Goal: Task Accomplishment & Management: Complete application form

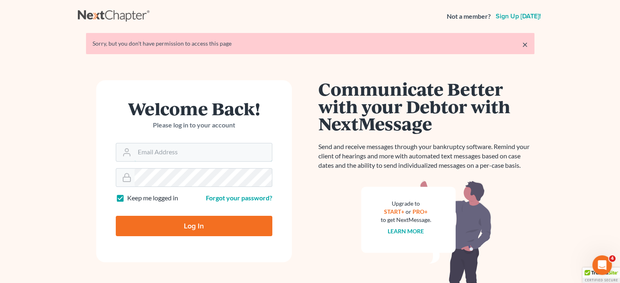
type input "robertc@sfarthinglaw.com"
click at [194, 222] on input "Log In" at bounding box center [194, 226] width 157 height 20
type input "Thinking..."
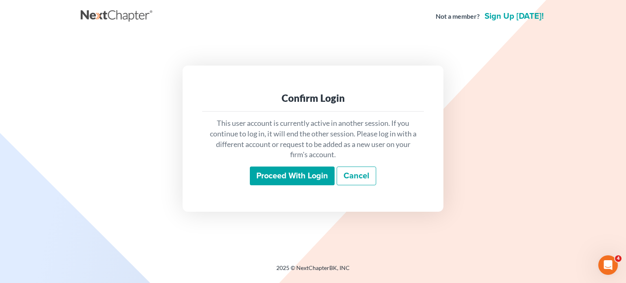
click at [275, 174] on input "Proceed with login" at bounding box center [292, 176] width 85 height 19
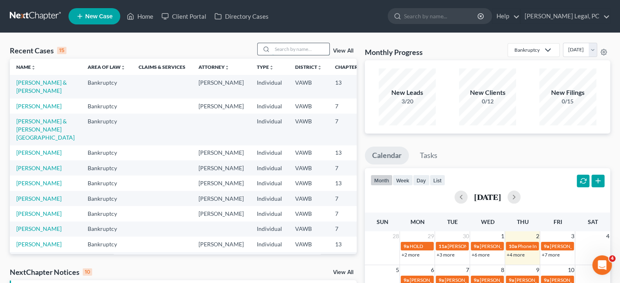
click at [273, 49] on input "search" at bounding box center [300, 49] width 57 height 12
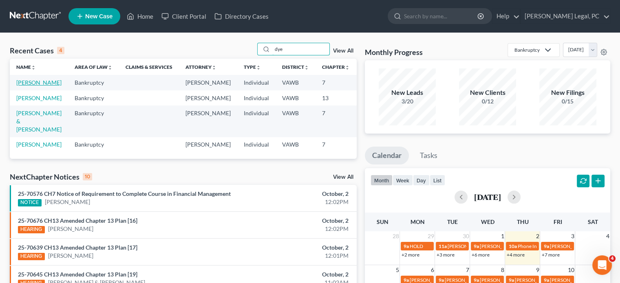
type input "dye"
click at [19, 86] on link "[PERSON_NAME]" at bounding box center [38, 82] width 45 height 7
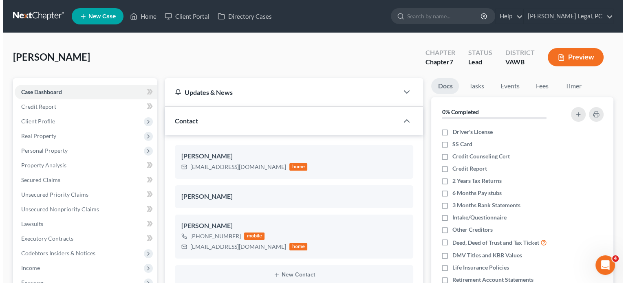
scroll to position [216, 0]
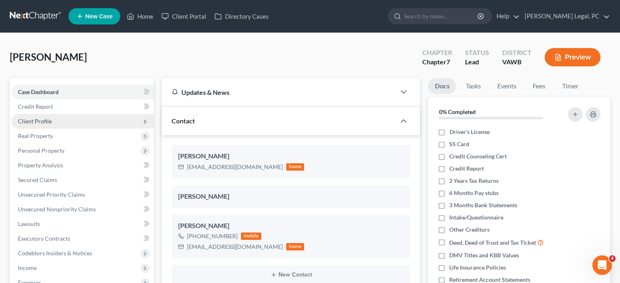
click at [36, 121] on span "Client Profile" at bounding box center [35, 121] width 34 height 7
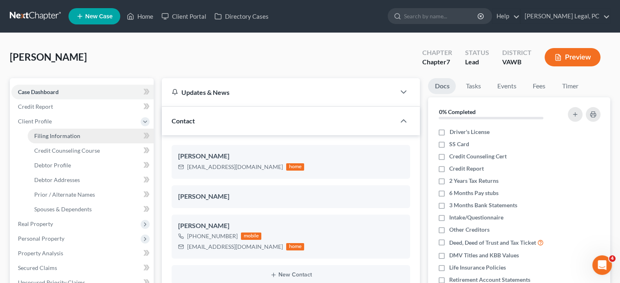
click at [67, 131] on link "Filing Information" at bounding box center [91, 136] width 126 height 15
select select "1"
select select "0"
select select "48"
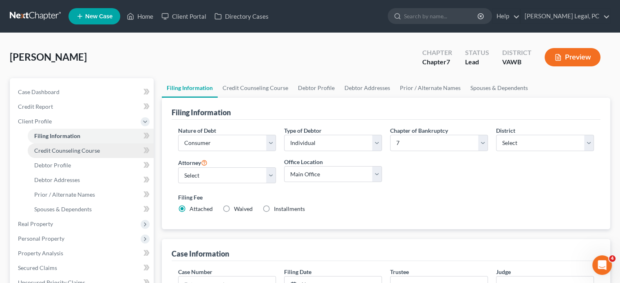
click at [69, 147] on span "Credit Counseling Course" at bounding box center [67, 150] width 66 height 7
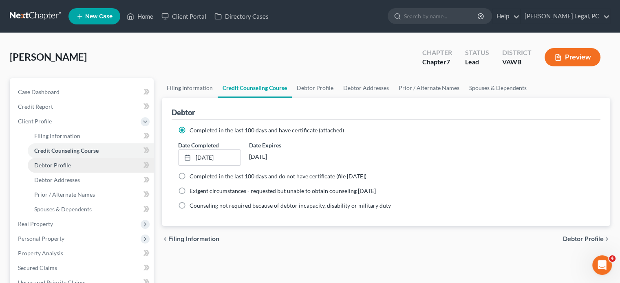
click at [65, 165] on span "Debtor Profile" at bounding box center [52, 165] width 37 height 7
select select "1"
select select "2"
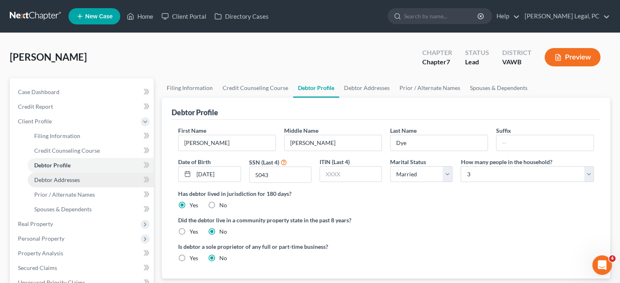
click at [66, 175] on link "Debtor Addresses" at bounding box center [91, 180] width 126 height 15
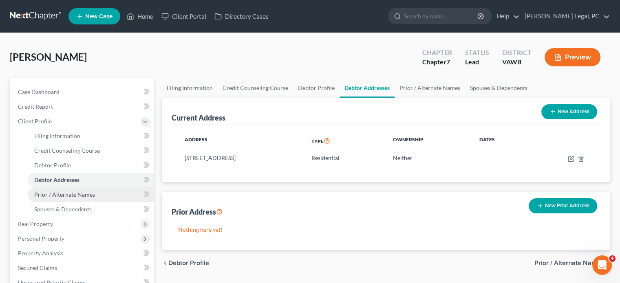
click at [70, 195] on span "Prior / Alternate Names" at bounding box center [64, 194] width 61 height 7
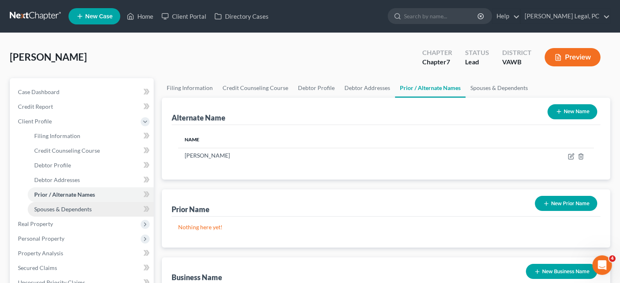
click at [72, 210] on span "Spouses & Dependents" at bounding box center [62, 209] width 57 height 7
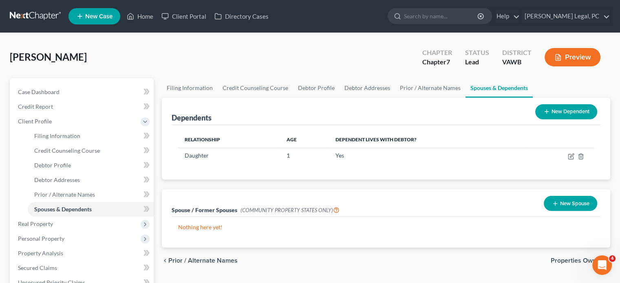
click at [572, 108] on button "New Dependent" at bounding box center [566, 111] width 62 height 15
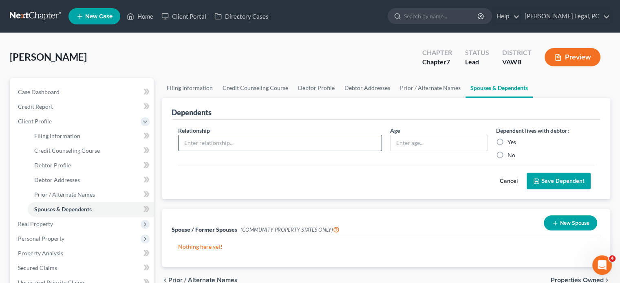
click at [203, 142] on input "text" at bounding box center [280, 142] width 203 height 15
type input "Wife"
drag, startPoint x: 501, startPoint y: 139, endPoint x: 501, endPoint y: 153, distance: 14.7
click at [508, 140] on label "Yes" at bounding box center [512, 142] width 9 height 8
click at [511, 140] on input "Yes" at bounding box center [513, 140] width 5 height 5
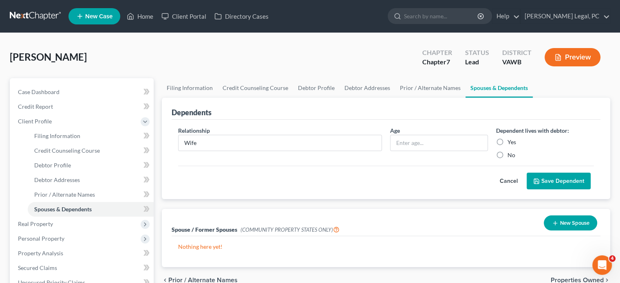
radio input "true"
click at [564, 179] on button "Save Dependent" at bounding box center [559, 181] width 64 height 17
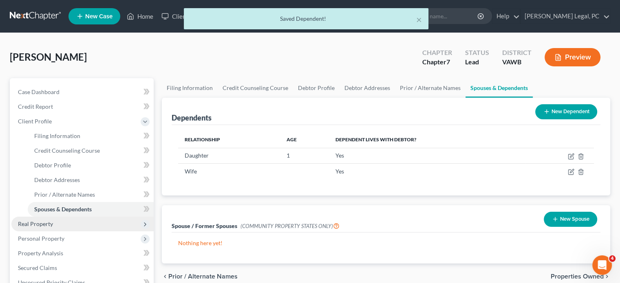
click at [29, 223] on span "Real Property" at bounding box center [35, 224] width 35 height 7
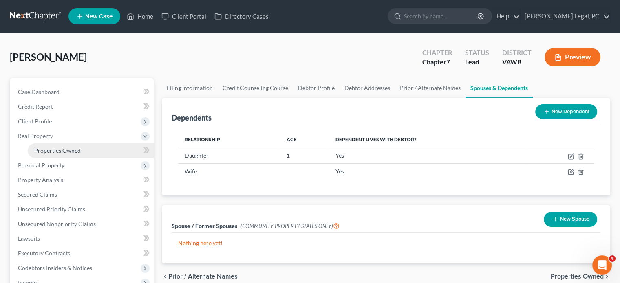
click at [46, 150] on span "Properties Owned" at bounding box center [57, 150] width 46 height 7
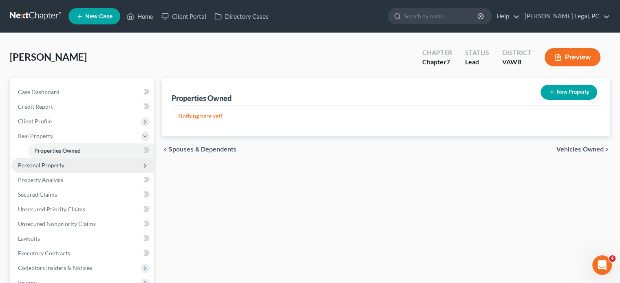
click at [47, 163] on span "Personal Property" at bounding box center [41, 165] width 46 height 7
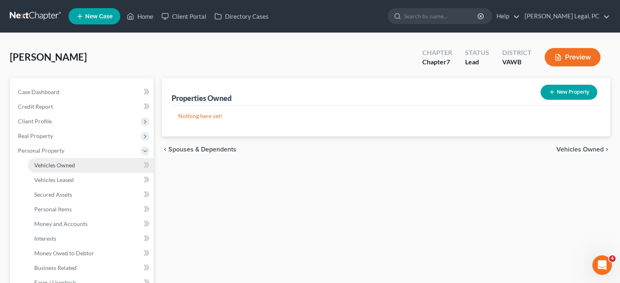
click at [50, 164] on span "Vehicles Owned" at bounding box center [54, 165] width 41 height 7
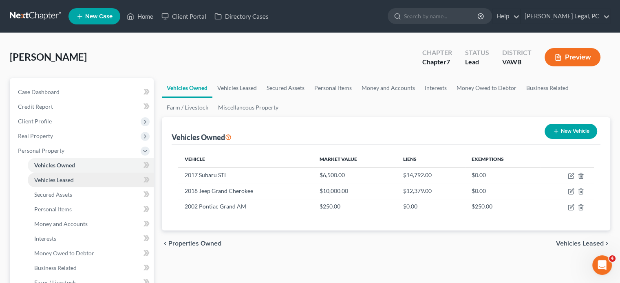
click at [54, 180] on span "Vehicles Leased" at bounding box center [54, 180] width 40 height 7
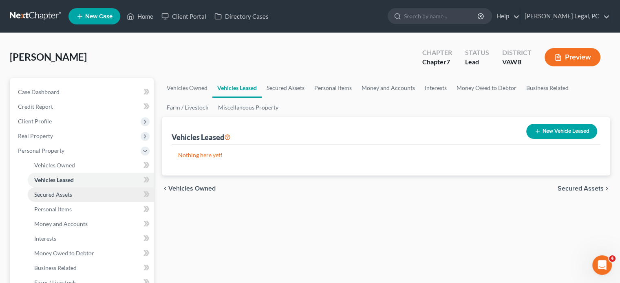
click at [55, 193] on span "Secured Assets" at bounding box center [53, 194] width 38 height 7
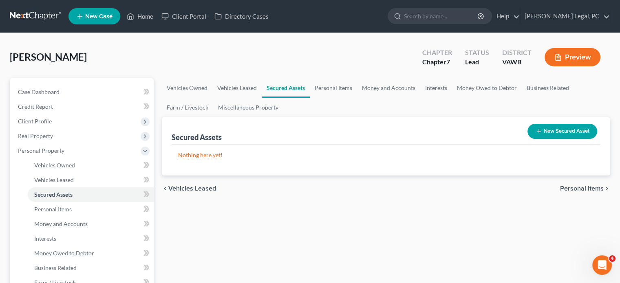
click at [564, 131] on button "New Secured Asset" at bounding box center [563, 131] width 70 height 15
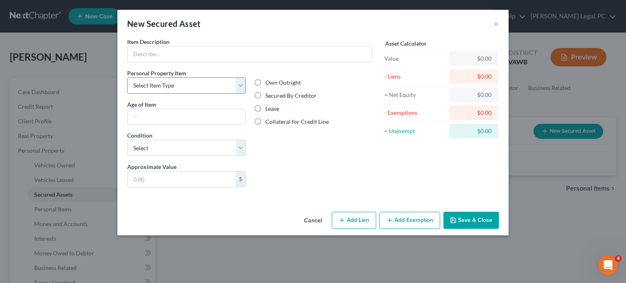
click at [239, 87] on select "Select Item Type Clothing Collectibles Of Value Electronics Firearms Household …" at bounding box center [186, 85] width 119 height 16
click at [481, 219] on button "Save & Close" at bounding box center [471, 220] width 55 height 17
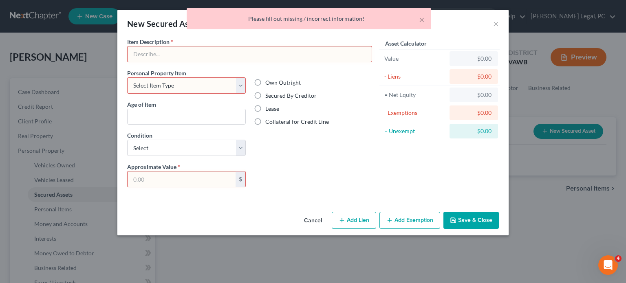
click at [307, 218] on button "Cancel" at bounding box center [313, 221] width 31 height 16
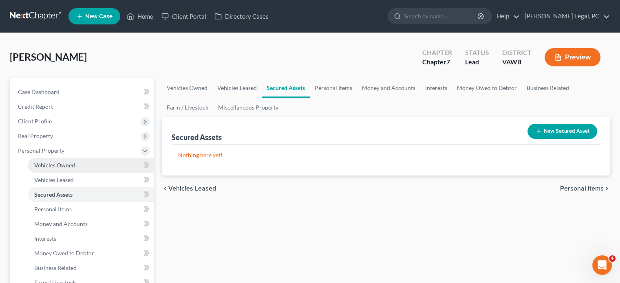
click at [54, 165] on span "Vehicles Owned" at bounding box center [54, 165] width 41 height 7
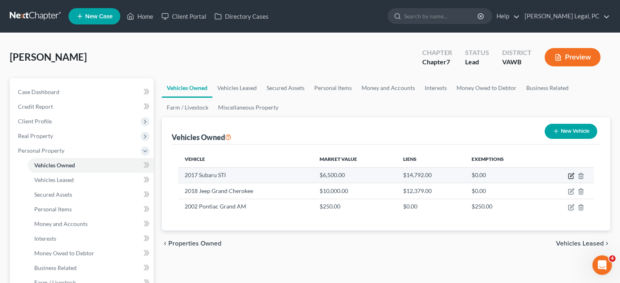
click at [571, 174] on icon "button" at bounding box center [570, 176] width 5 height 5
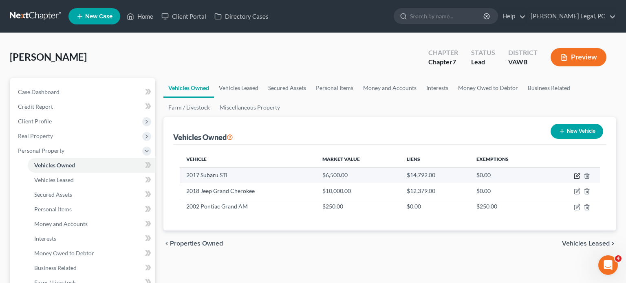
select select "0"
select select "9"
select select "1"
select select "0"
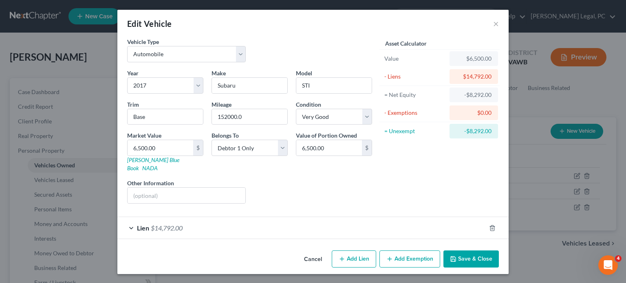
click at [129, 218] on div "Lien $14,792.00" at bounding box center [301, 228] width 369 height 22
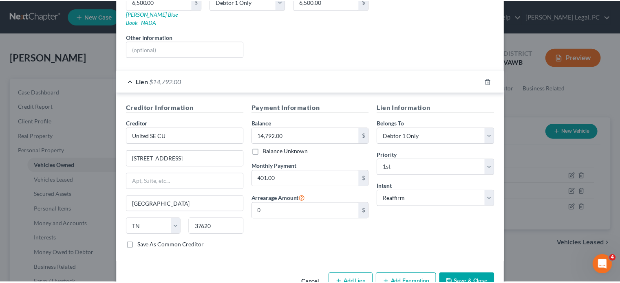
scroll to position [161, 0]
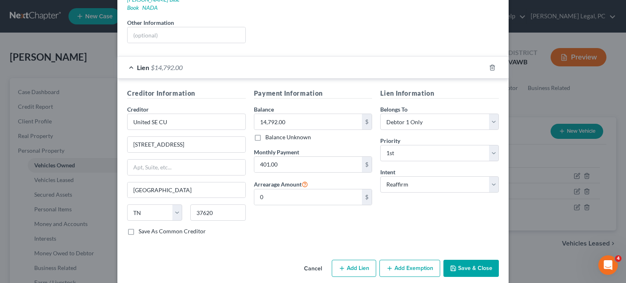
click at [463, 260] on button "Save & Close" at bounding box center [471, 268] width 55 height 17
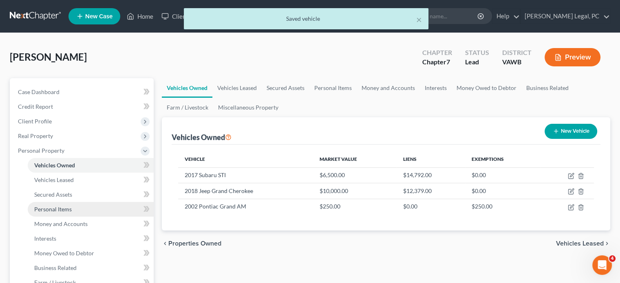
click at [56, 210] on span "Personal Items" at bounding box center [53, 209] width 38 height 7
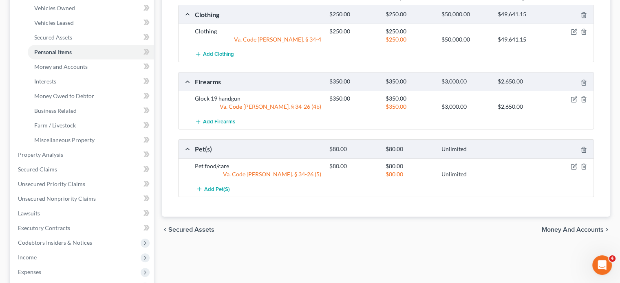
scroll to position [190, 0]
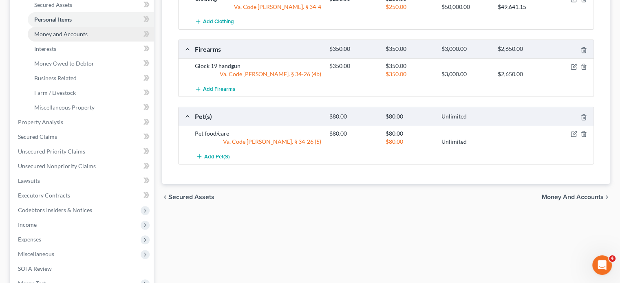
click at [53, 31] on span "Money and Accounts" at bounding box center [60, 34] width 53 height 7
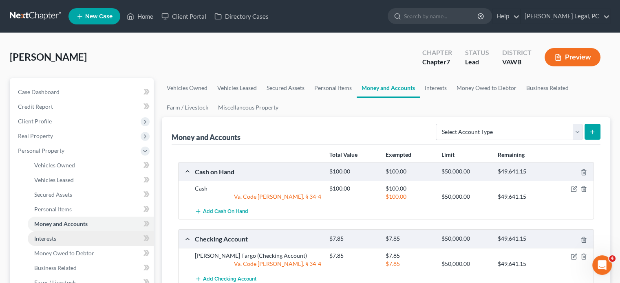
click at [54, 236] on span "Interests" at bounding box center [45, 238] width 22 height 7
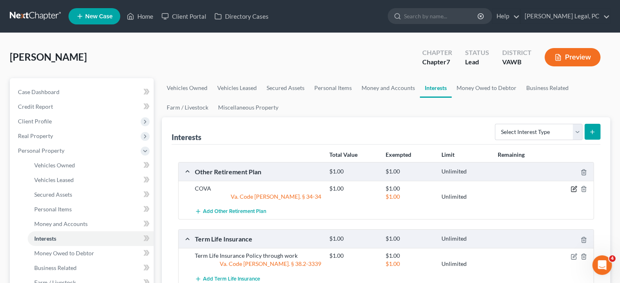
click at [574, 190] on icon "button" at bounding box center [575, 189] width 4 height 4
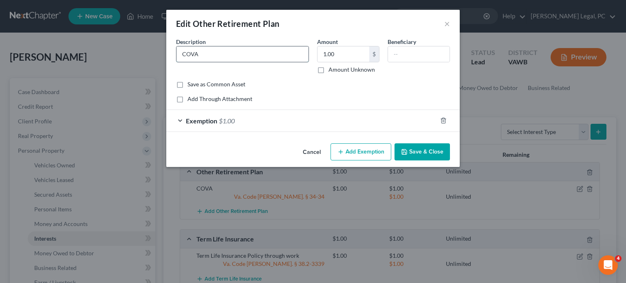
click at [225, 55] on input "COVA" at bounding box center [243, 53] width 132 height 15
type input "C"
type input "VSRS"
click at [398, 57] on input "text" at bounding box center [419, 53] width 62 height 15
type input "wife"
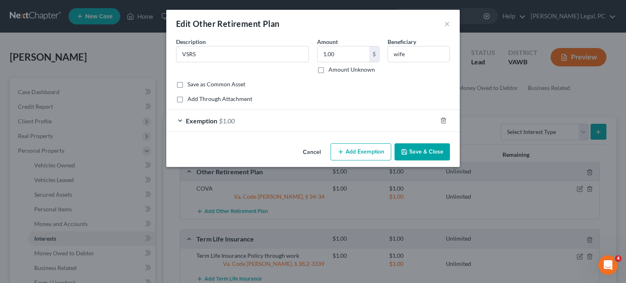
click at [179, 123] on div "Exemption $1.00" at bounding box center [301, 121] width 271 height 22
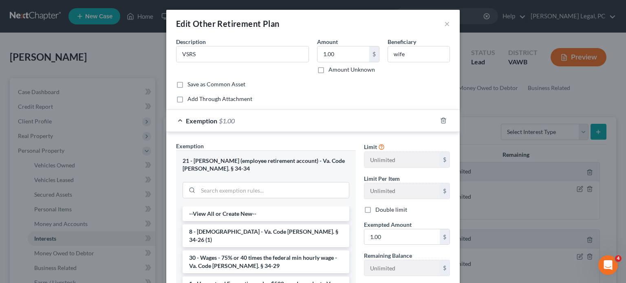
click at [329, 69] on label "Amount Unknown" at bounding box center [352, 70] width 46 height 8
click at [332, 69] on input "Amount Unknown" at bounding box center [334, 68] width 5 height 5
checkbox input "true"
click at [445, 24] on button "×" at bounding box center [447, 24] width 6 height 10
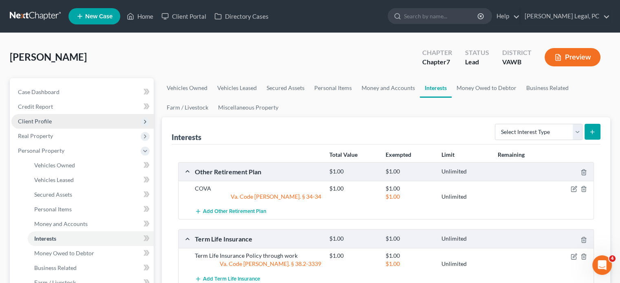
click at [21, 119] on span "Client Profile" at bounding box center [35, 121] width 34 height 7
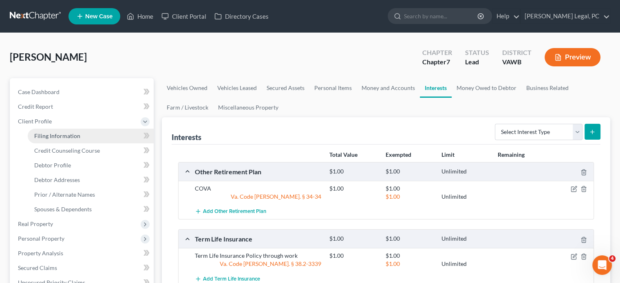
click at [46, 137] on span "Filing Information" at bounding box center [57, 136] width 46 height 7
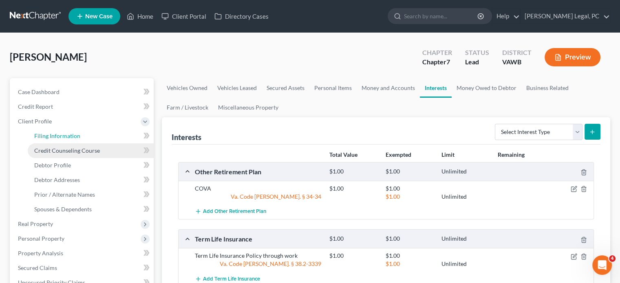
select select "1"
select select "0"
select select "84"
select select "0"
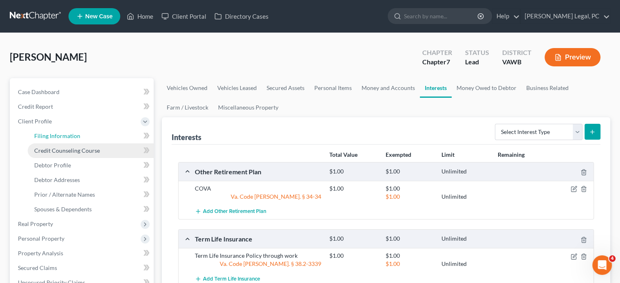
select select "48"
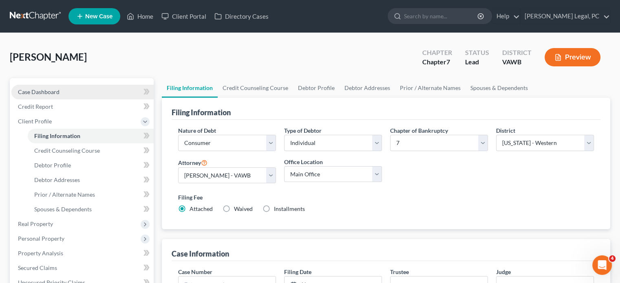
click at [24, 92] on span "Case Dashboard" at bounding box center [39, 91] width 42 height 7
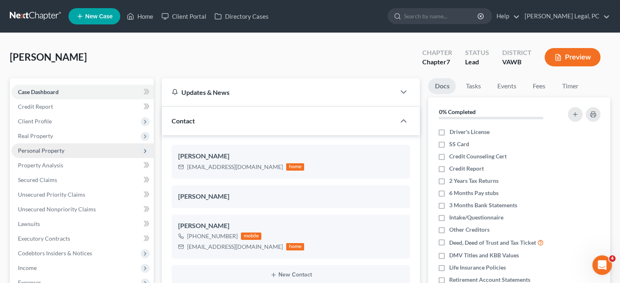
scroll to position [216, 0]
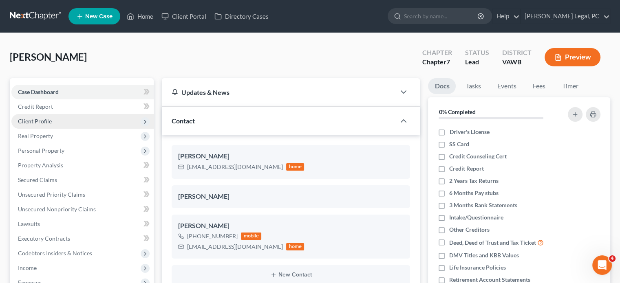
click at [32, 121] on span "Client Profile" at bounding box center [35, 121] width 34 height 7
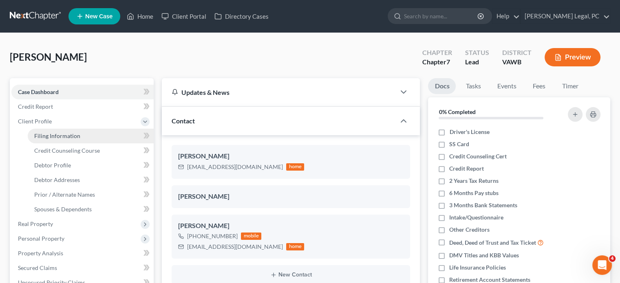
click at [40, 133] on span "Filing Information" at bounding box center [57, 136] width 46 height 7
select select "1"
select select "0"
select select "84"
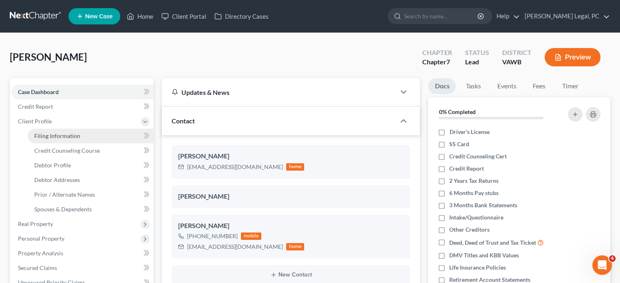
select select "0"
select select "48"
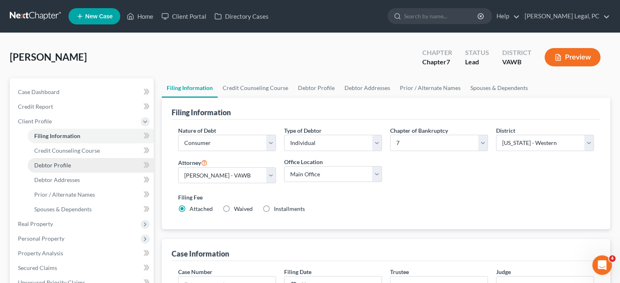
click at [46, 164] on span "Debtor Profile" at bounding box center [52, 165] width 37 height 7
select select "1"
select select "2"
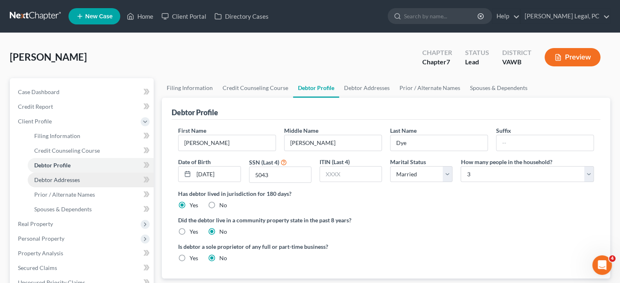
click at [60, 179] on span "Debtor Addresses" at bounding box center [57, 180] width 46 height 7
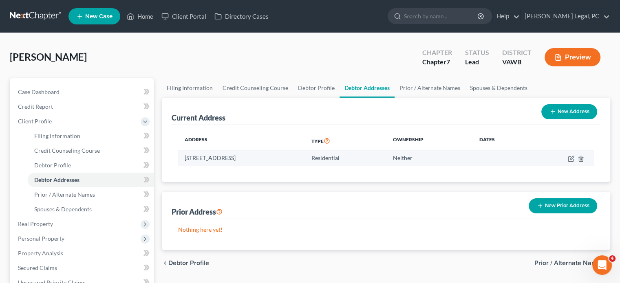
click at [462, 159] on td "Neither" at bounding box center [429, 157] width 86 height 15
click at [570, 155] on td at bounding box center [562, 157] width 64 height 15
click at [572, 157] on icon "button" at bounding box center [571, 159] width 7 height 7
select select "48"
select select "0"
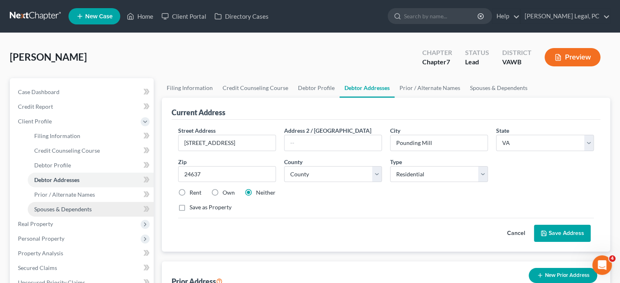
click at [73, 208] on span "Spouses & Dependents" at bounding box center [62, 209] width 57 height 7
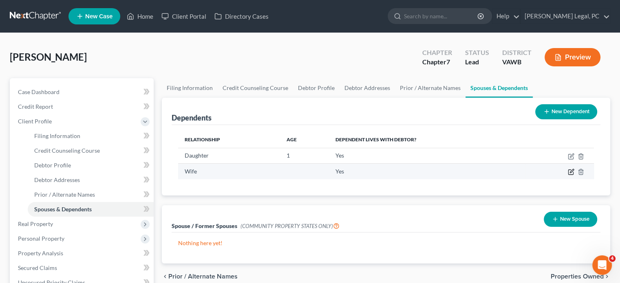
click at [572, 172] on icon "button" at bounding box center [571, 172] width 7 height 7
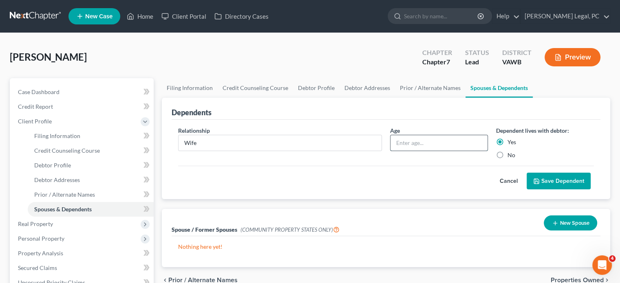
click at [406, 142] on input "text" at bounding box center [439, 142] width 97 height 15
type input "28"
click at [572, 182] on button "Save Dependent" at bounding box center [559, 181] width 64 height 17
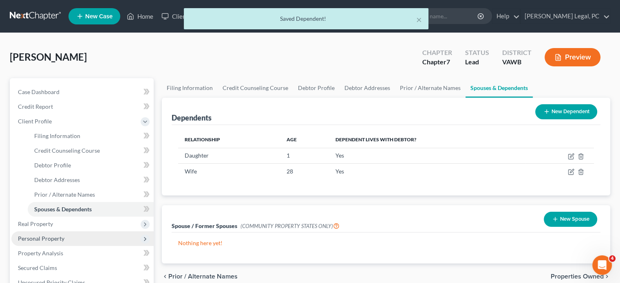
click at [44, 238] on span "Personal Property" at bounding box center [41, 238] width 46 height 7
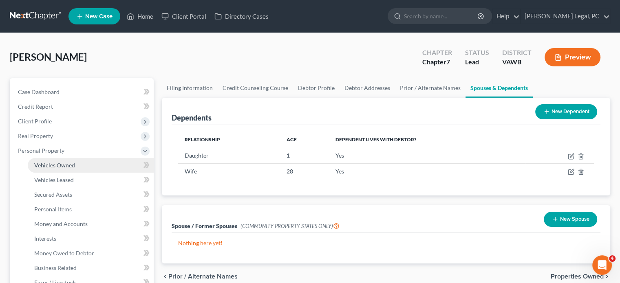
click at [66, 162] on span "Vehicles Owned" at bounding box center [54, 165] width 41 height 7
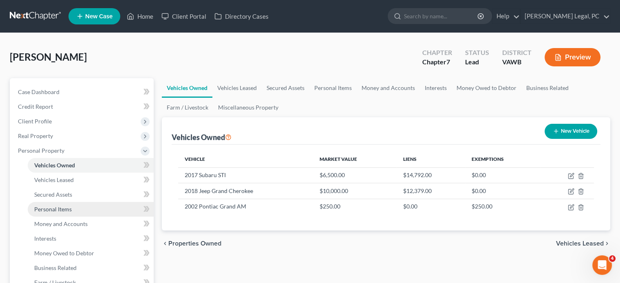
click at [54, 210] on span "Personal Items" at bounding box center [53, 209] width 38 height 7
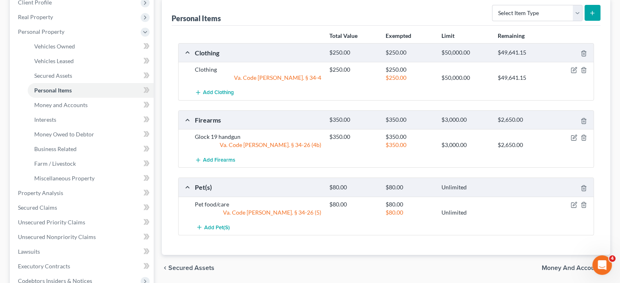
scroll to position [130, 0]
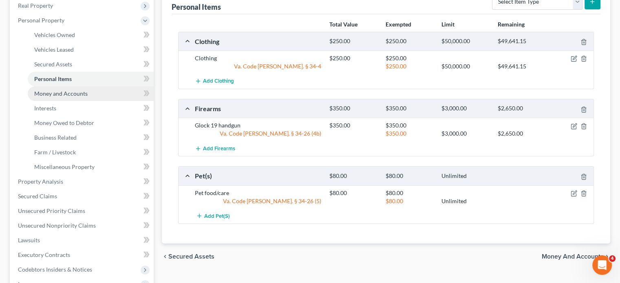
click at [57, 93] on span "Money and Accounts" at bounding box center [60, 93] width 53 height 7
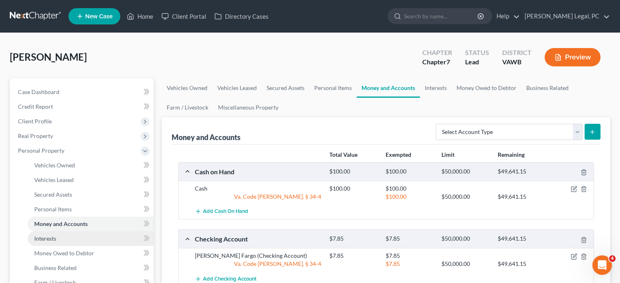
click at [51, 240] on span "Interests" at bounding box center [45, 238] width 22 height 7
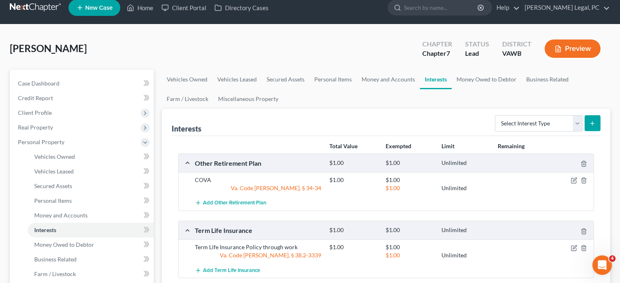
scroll to position [43, 0]
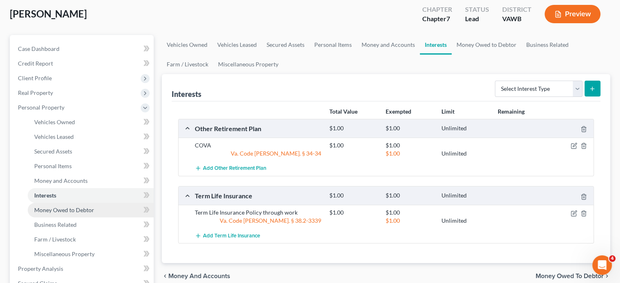
click at [54, 211] on span "Money Owed to Debtor" at bounding box center [64, 210] width 60 height 7
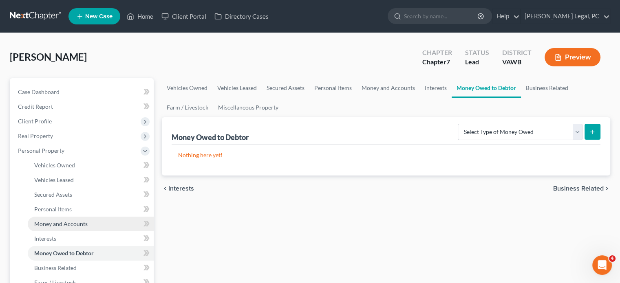
click at [57, 224] on span "Money and Accounts" at bounding box center [60, 224] width 53 height 7
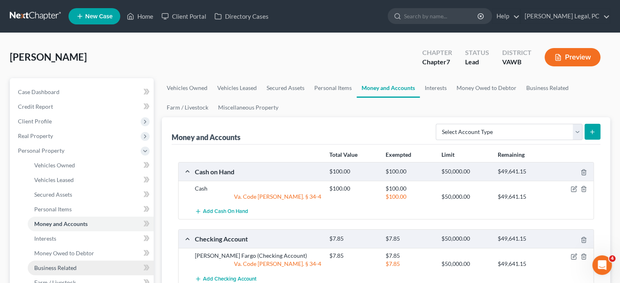
click at [60, 265] on span "Business Related" at bounding box center [55, 268] width 42 height 7
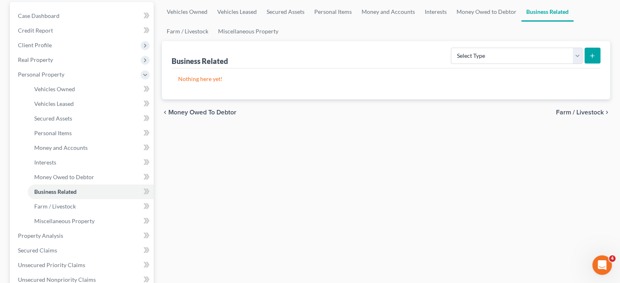
scroll to position [108, 0]
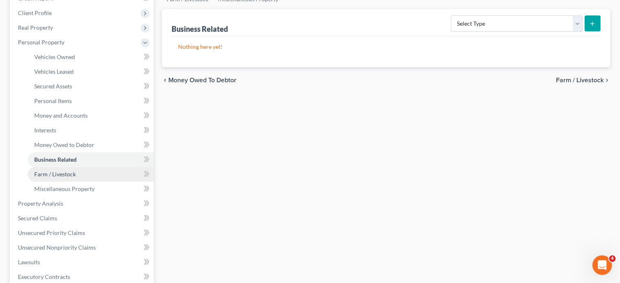
click at [62, 172] on span "Farm / Livestock" at bounding box center [55, 174] width 42 height 7
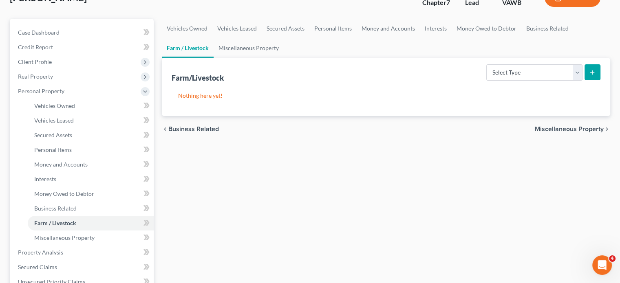
scroll to position [114, 0]
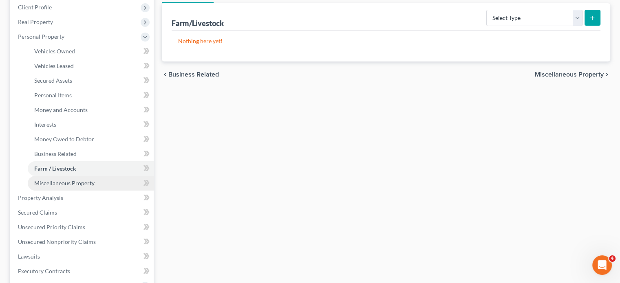
click at [79, 180] on span "Miscellaneous Property" at bounding box center [64, 183] width 60 height 7
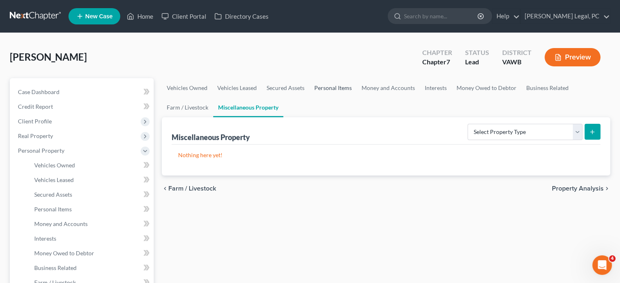
click at [332, 89] on link "Personal Items" at bounding box center [332, 88] width 47 height 20
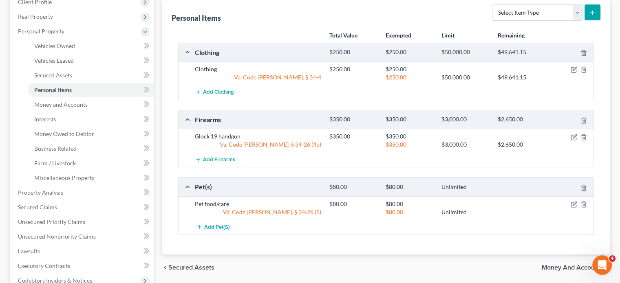
scroll to position [158, 0]
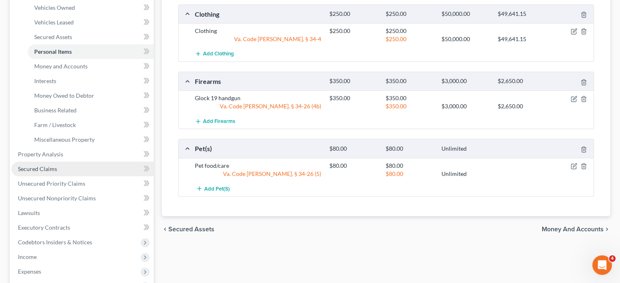
click at [47, 168] on span "Secured Claims" at bounding box center [37, 169] width 39 height 7
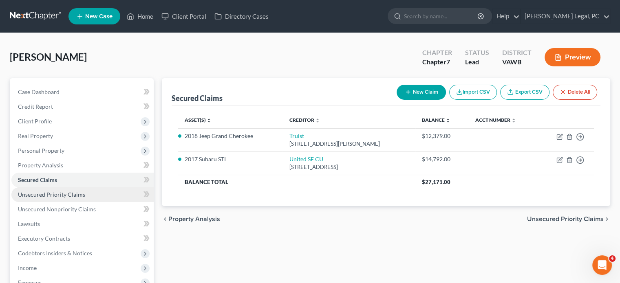
click at [42, 194] on span "Unsecured Priority Claims" at bounding box center [51, 194] width 67 height 7
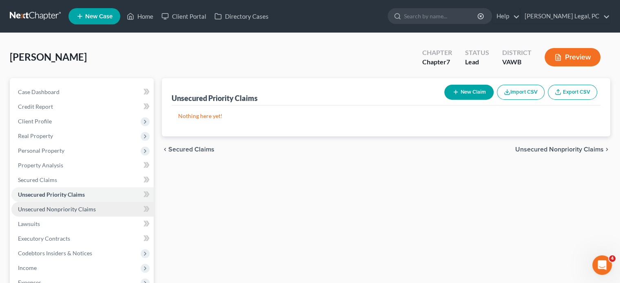
click at [70, 207] on span "Unsecured Nonpriority Claims" at bounding box center [57, 209] width 78 height 7
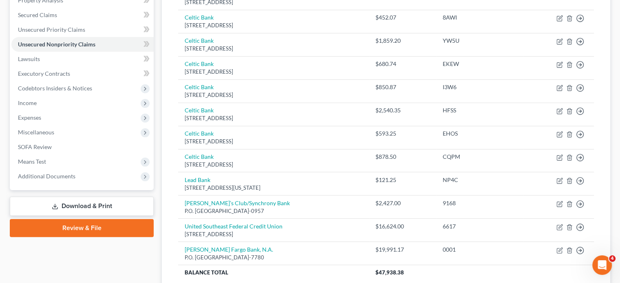
scroll to position [185, 0]
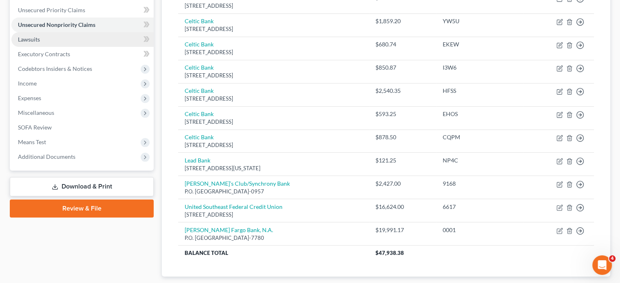
click at [38, 39] on span "Lawsuits" at bounding box center [29, 39] width 22 height 7
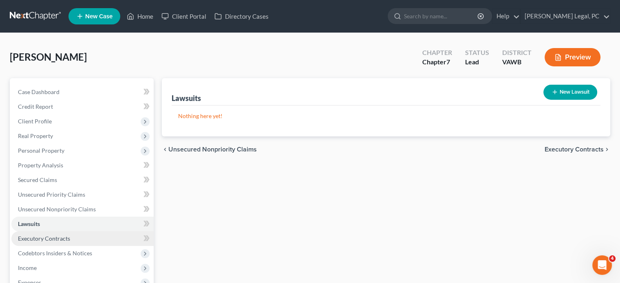
click at [40, 236] on span "Executory Contracts" at bounding box center [44, 238] width 52 height 7
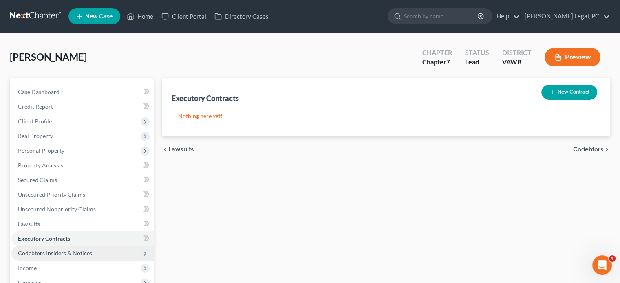
click at [40, 251] on span "Codebtors Insiders & Notices" at bounding box center [55, 253] width 74 height 7
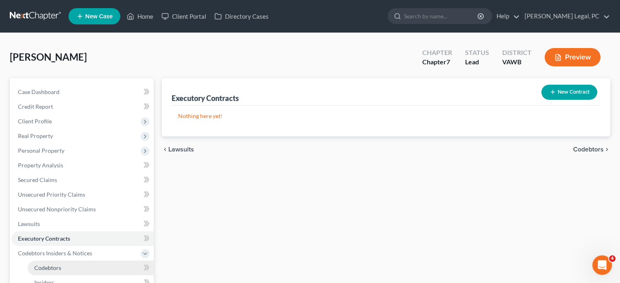
click at [44, 265] on span "Codebtors" at bounding box center [47, 268] width 27 height 7
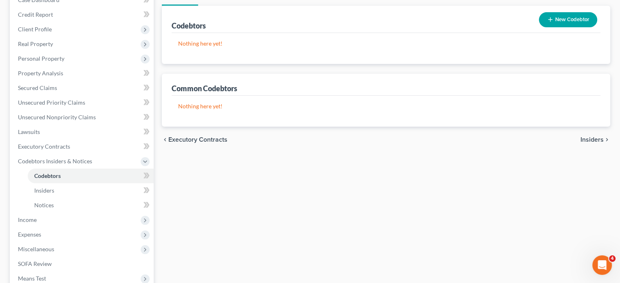
scroll to position [108, 0]
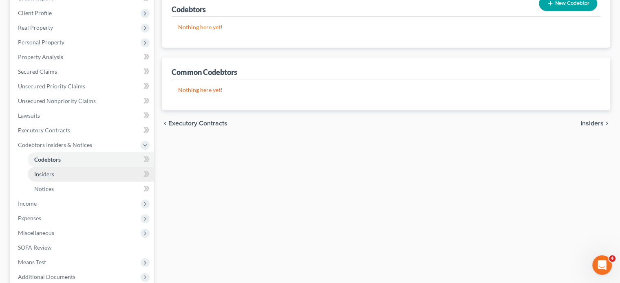
click at [42, 176] on span "Insiders" at bounding box center [44, 174] width 20 height 7
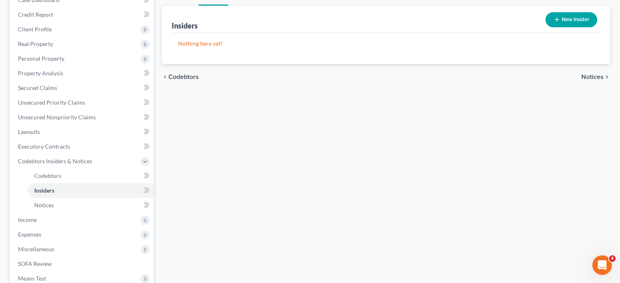
scroll to position [114, 0]
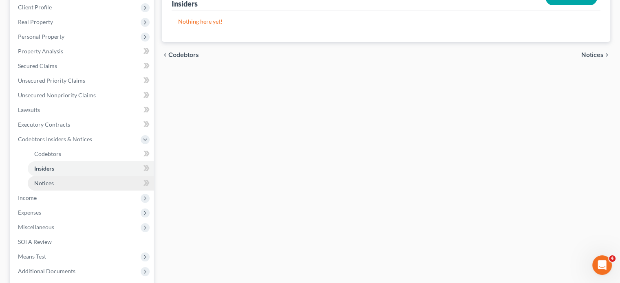
click at [50, 184] on span "Notices" at bounding box center [44, 183] width 20 height 7
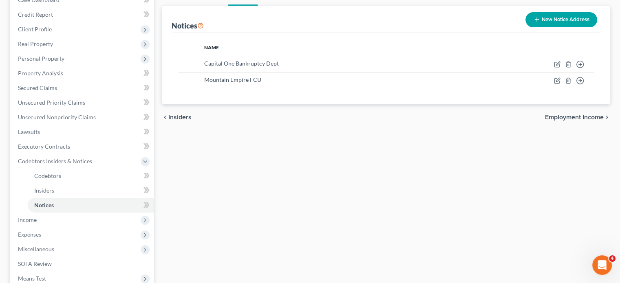
scroll to position [119, 0]
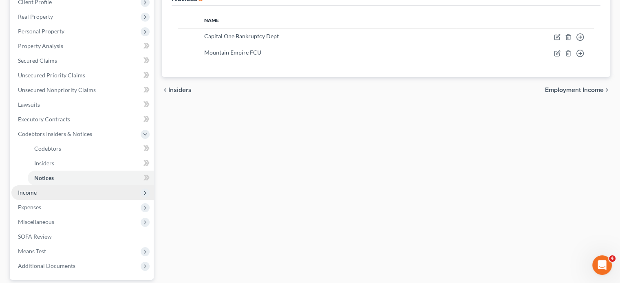
click at [38, 192] on span "Income" at bounding box center [82, 193] width 142 height 15
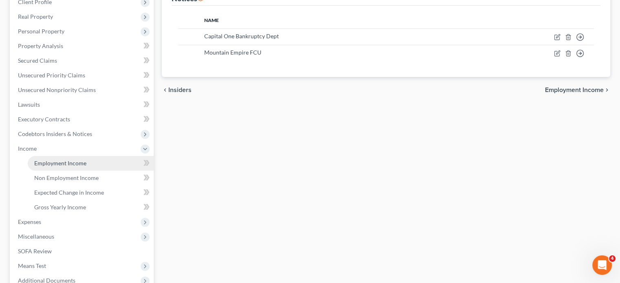
click at [62, 163] on span "Employment Income" at bounding box center [60, 163] width 52 height 7
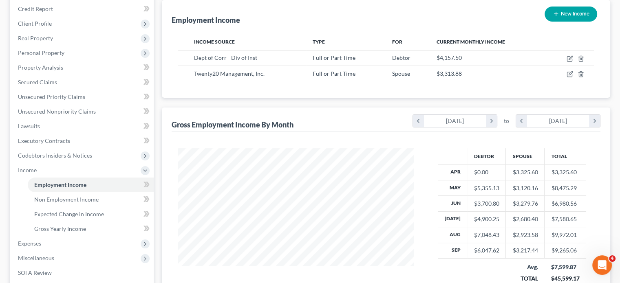
scroll to position [136, 0]
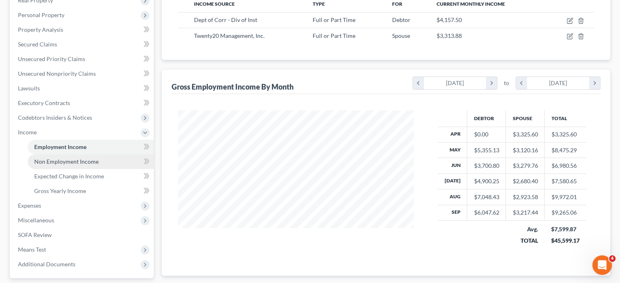
click at [65, 159] on span "Non Employment Income" at bounding box center [66, 161] width 64 height 7
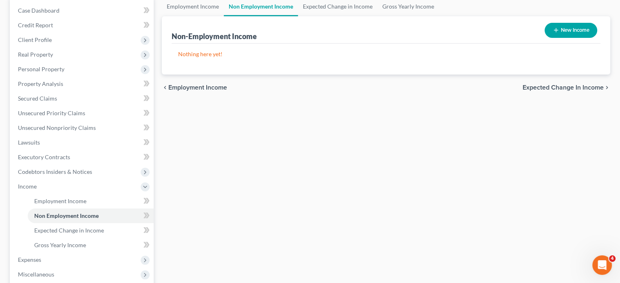
scroll to position [114, 0]
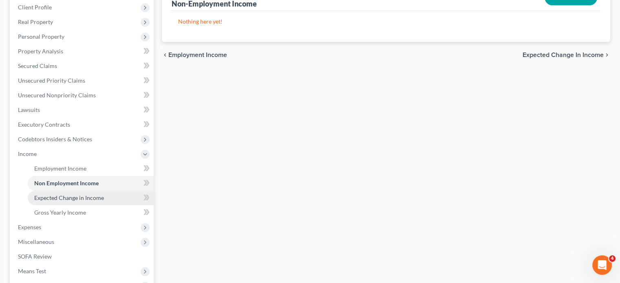
click at [68, 199] on span "Expected Change in Income" at bounding box center [69, 197] width 70 height 7
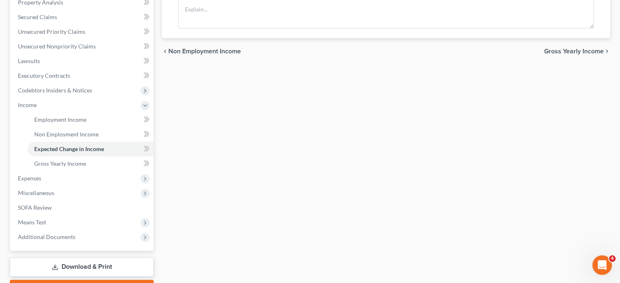
scroll to position [185, 0]
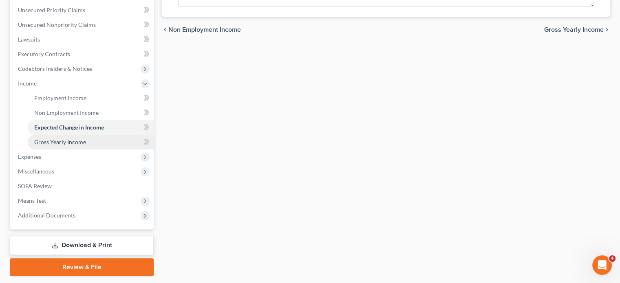
click at [77, 139] on span "Gross Yearly Income" at bounding box center [60, 142] width 52 height 7
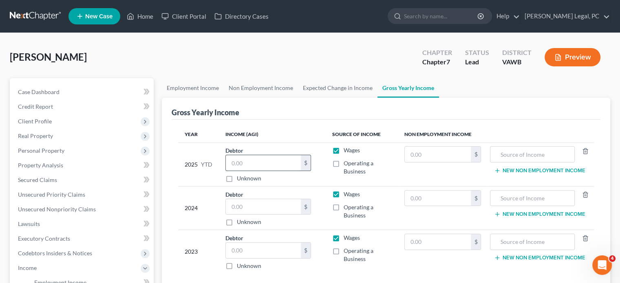
click at [234, 162] on input "text" at bounding box center [263, 162] width 75 height 15
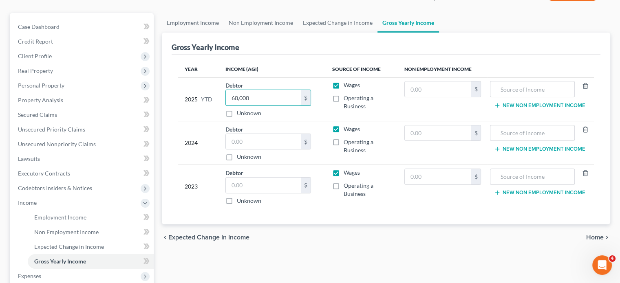
scroll to position [208, 0]
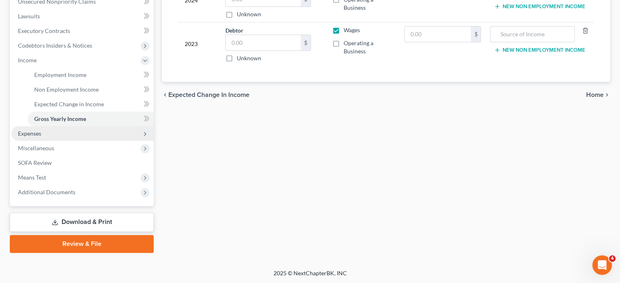
type input "60,000"
click at [27, 129] on span "Expenses" at bounding box center [82, 133] width 142 height 15
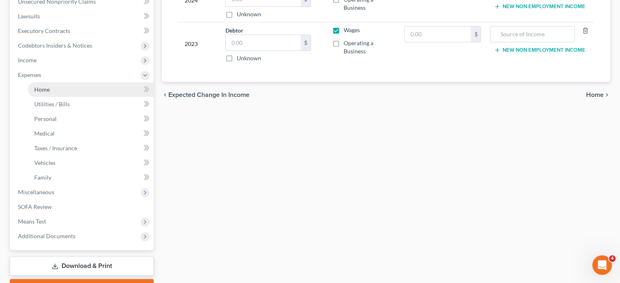
click at [37, 86] on span "Home" at bounding box center [41, 89] width 15 height 7
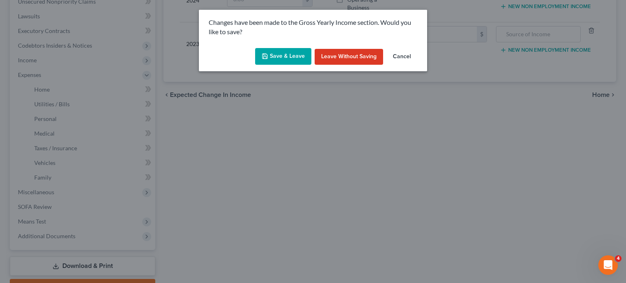
click at [276, 57] on button "Save & Leave" at bounding box center [283, 56] width 56 height 17
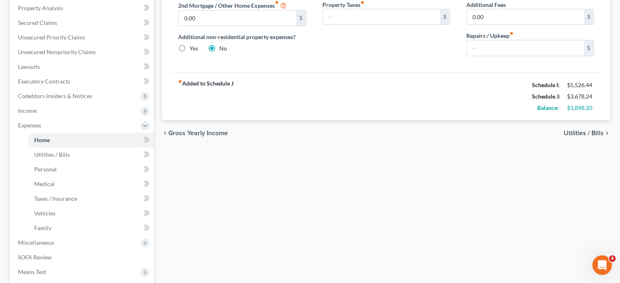
scroll to position [179, 0]
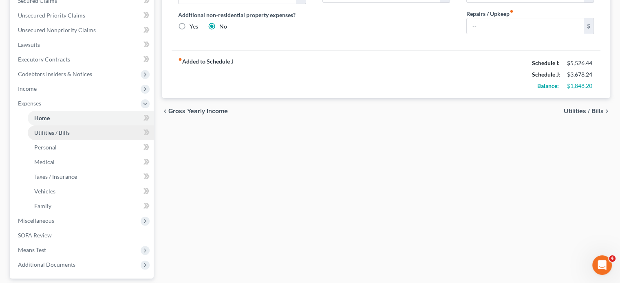
click at [49, 130] on span "Utilities / Bills" at bounding box center [51, 132] width 35 height 7
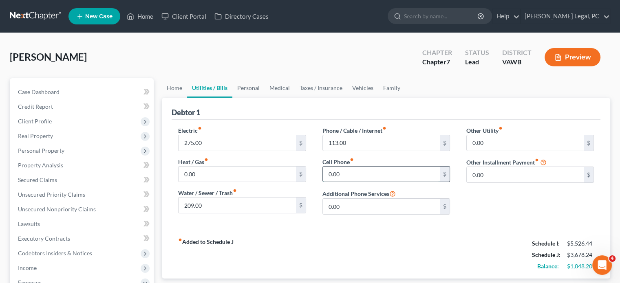
click at [351, 170] on input "0.00" at bounding box center [381, 174] width 117 height 15
type input "100"
click at [496, 185] on div "Other Utility fiber_manual_record 0.00 $ Other Installment Payment fiber_manual…" at bounding box center [530, 173] width 144 height 95
click at [212, 140] on input "275.00" at bounding box center [237, 142] width 117 height 15
type input "450.00"
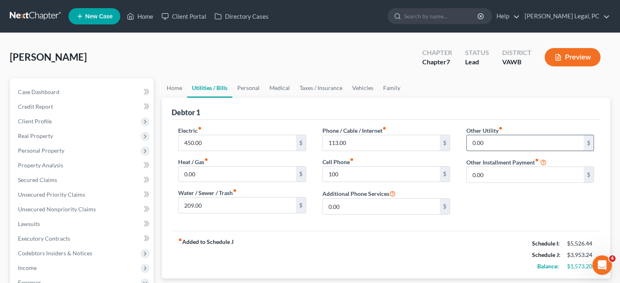
click at [485, 140] on input "0.00" at bounding box center [525, 142] width 117 height 15
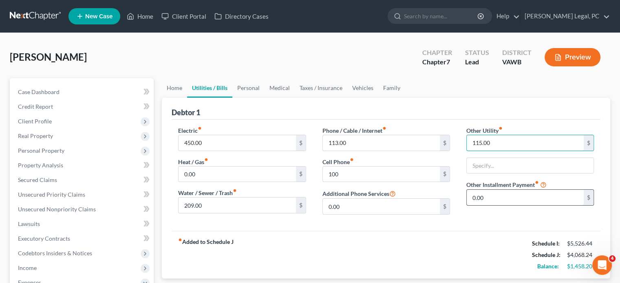
type input "115.00"
click at [509, 198] on input "0.00" at bounding box center [525, 197] width 117 height 15
click at [477, 164] on input "text" at bounding box center [530, 165] width 127 height 15
type input "internet"
click at [502, 142] on input "115.00" at bounding box center [525, 142] width 117 height 15
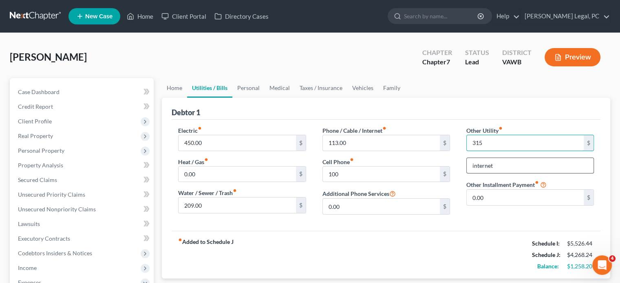
type input "315"
click at [509, 168] on input "internet" at bounding box center [530, 165] width 127 height 15
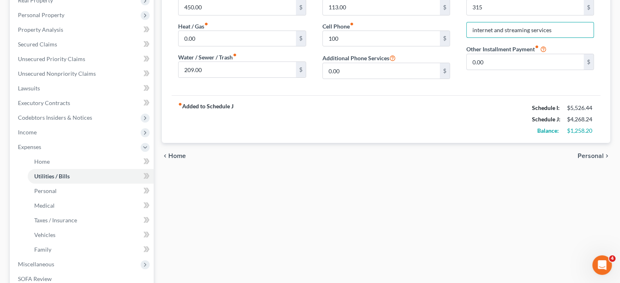
scroll to position [168, 0]
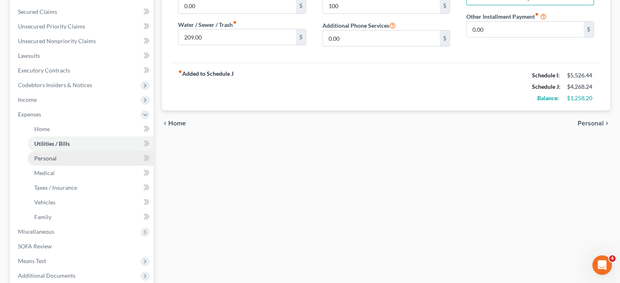
type input "internet and streaming services"
click at [48, 158] on span "Personal" at bounding box center [45, 158] width 22 height 7
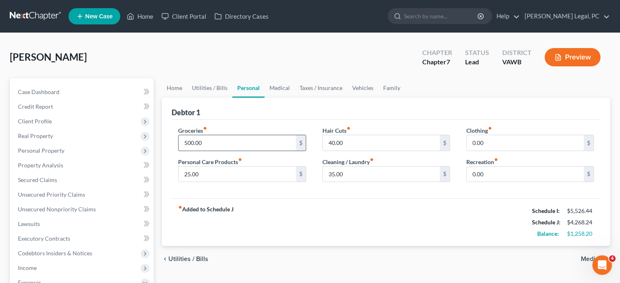
click at [213, 140] on input "500.00" at bounding box center [237, 142] width 117 height 15
type input "700.00"
click at [493, 145] on input "0.00" at bounding box center [525, 142] width 117 height 15
type input "100.00"
click at [494, 174] on input "0.00" at bounding box center [525, 174] width 117 height 15
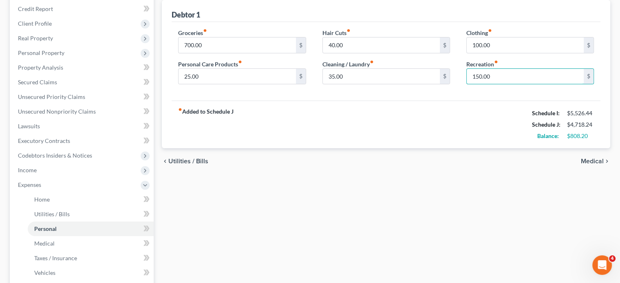
scroll to position [119, 0]
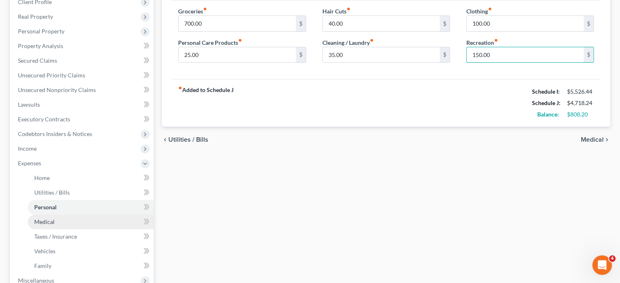
type input "150.00"
click at [40, 222] on span "Medical" at bounding box center [44, 222] width 20 height 7
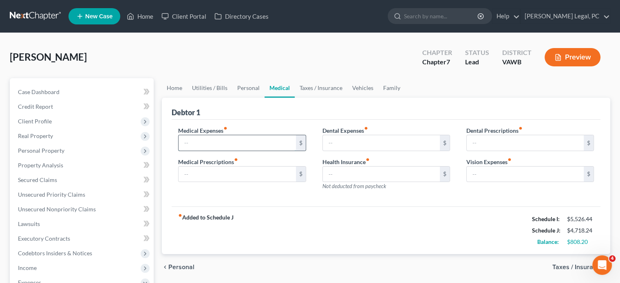
click at [196, 145] on input "text" at bounding box center [237, 142] width 117 height 15
type input "90.00"
click at [327, 143] on input "text" at bounding box center [381, 142] width 117 height 15
type input "50.00"
click at [237, 174] on input "text" at bounding box center [237, 174] width 117 height 15
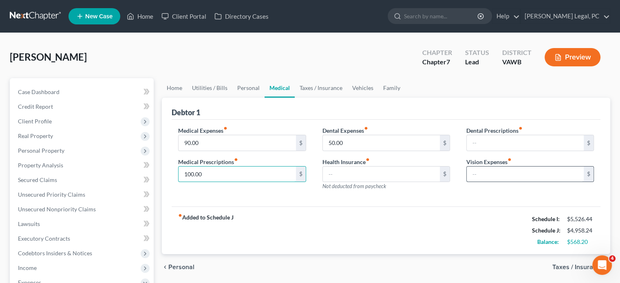
type input "100.00"
click at [472, 170] on input "text" at bounding box center [525, 174] width 117 height 15
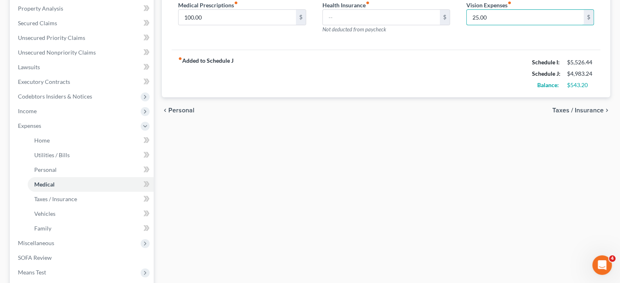
scroll to position [173, 0]
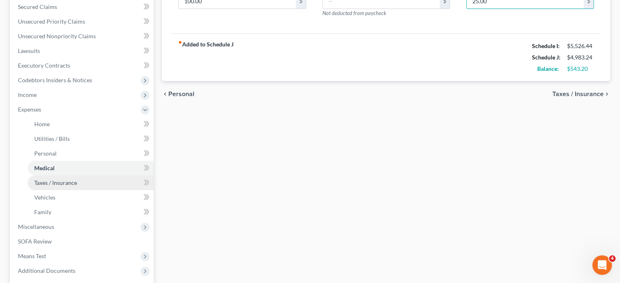
type input "25.00"
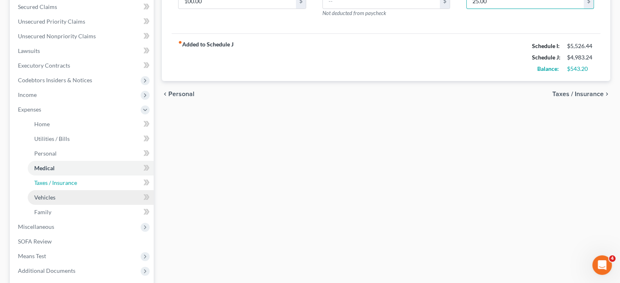
drag, startPoint x: 49, startPoint y: 179, endPoint x: 86, endPoint y: 190, distance: 38.8
click at [49, 179] on span "Taxes / Insurance" at bounding box center [55, 182] width 43 height 7
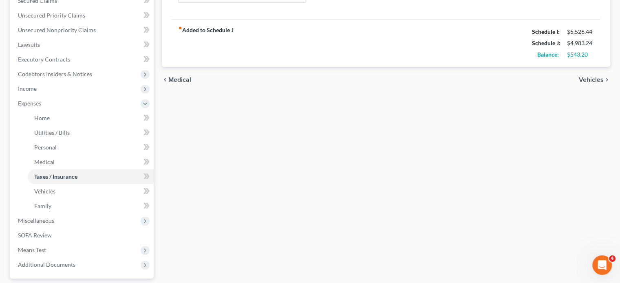
scroll to position [190, 0]
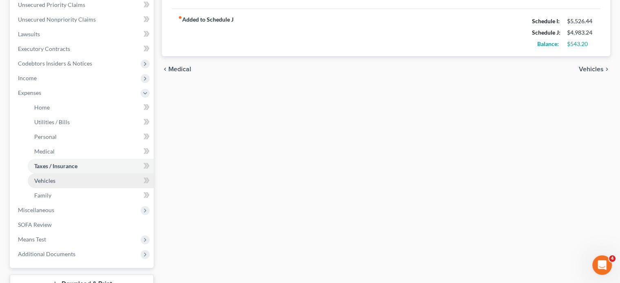
drag, startPoint x: 51, startPoint y: 177, endPoint x: 55, endPoint y: 178, distance: 5.0
click at [51, 177] on span "Vehicles" at bounding box center [44, 180] width 21 height 7
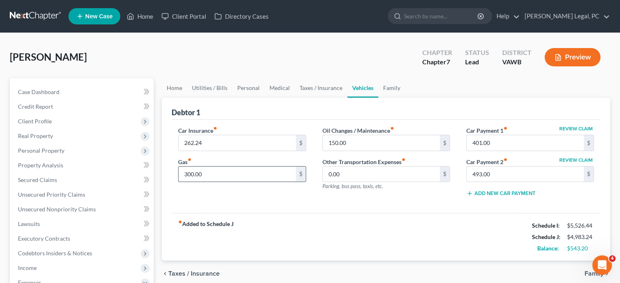
click at [206, 173] on input "300.00" at bounding box center [237, 174] width 117 height 15
type input "800.00"
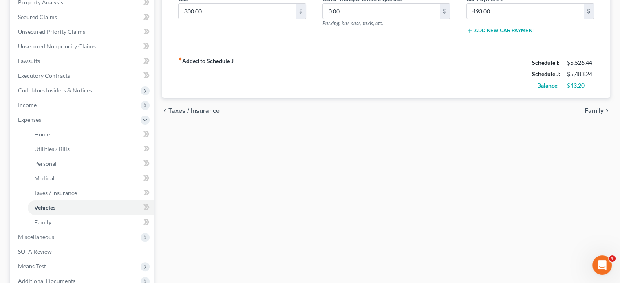
scroll to position [179, 0]
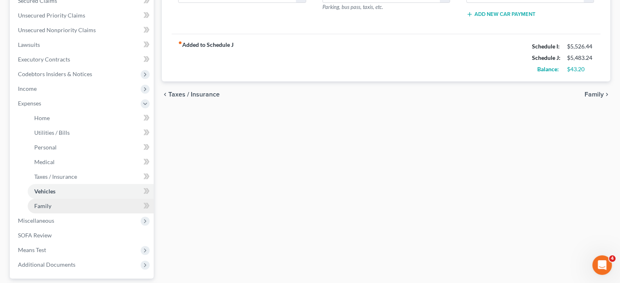
click at [50, 204] on span "Family" at bounding box center [42, 206] width 17 height 7
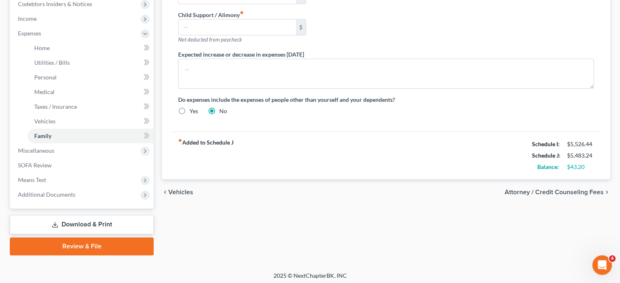
scroll to position [252, 0]
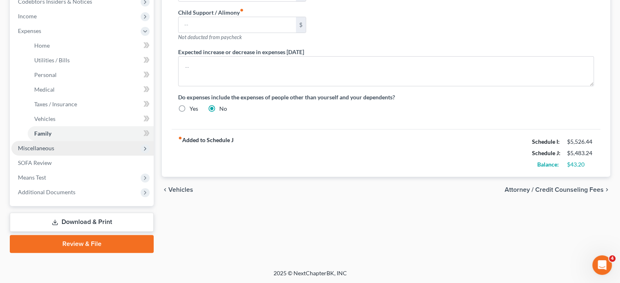
click at [38, 148] on span "Miscellaneous" at bounding box center [36, 148] width 36 height 7
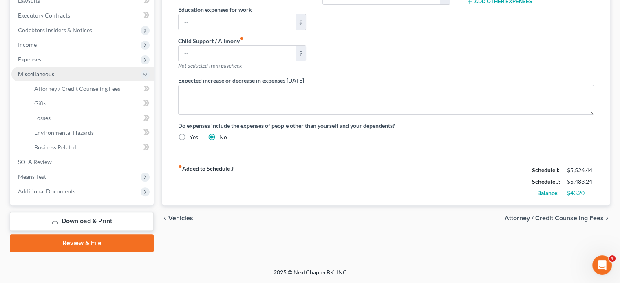
scroll to position [223, 0]
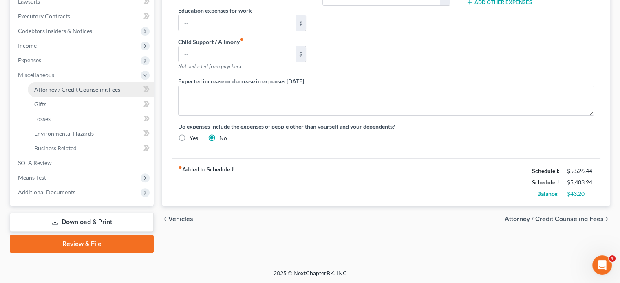
click at [62, 84] on link "Attorney / Credit Counseling Fees" at bounding box center [91, 89] width 126 height 15
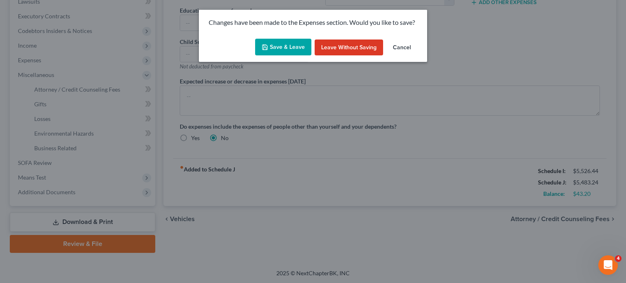
click at [279, 44] on button "Save & Leave" at bounding box center [283, 47] width 56 height 17
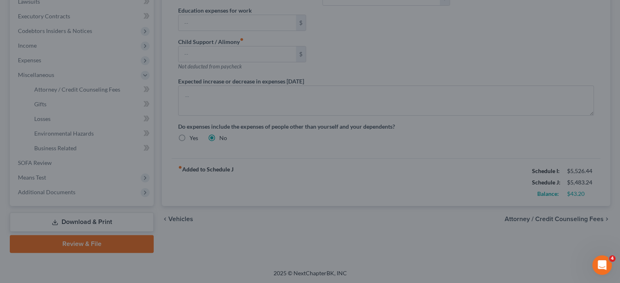
select select "0"
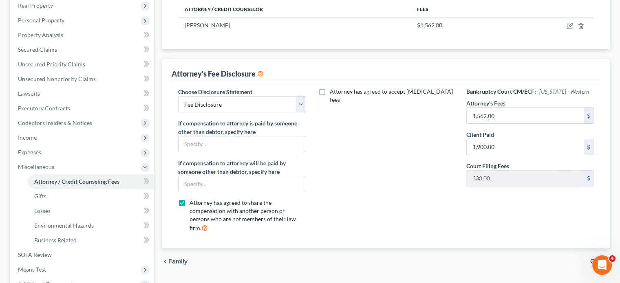
scroll to position [157, 0]
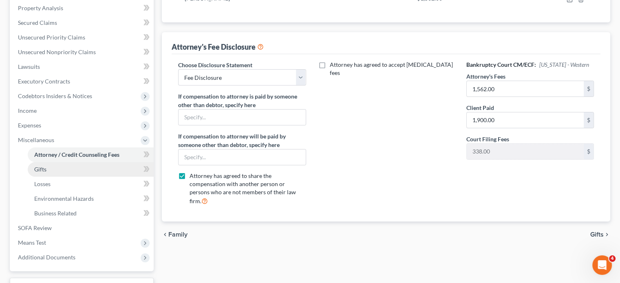
click at [37, 169] on span "Gifts" at bounding box center [40, 169] width 12 height 7
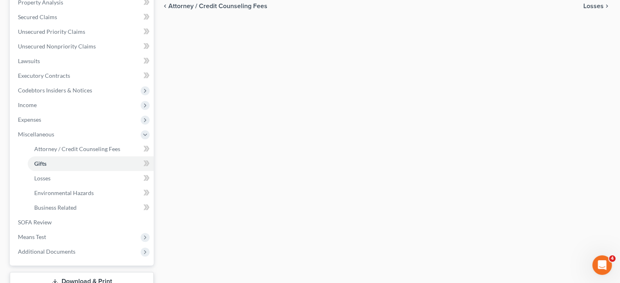
scroll to position [196, 0]
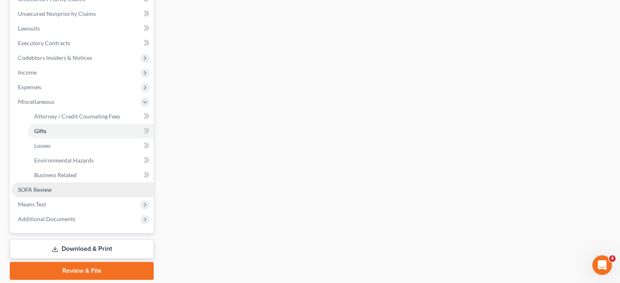
click at [40, 186] on link "SOFA Review" at bounding box center [82, 190] width 142 height 15
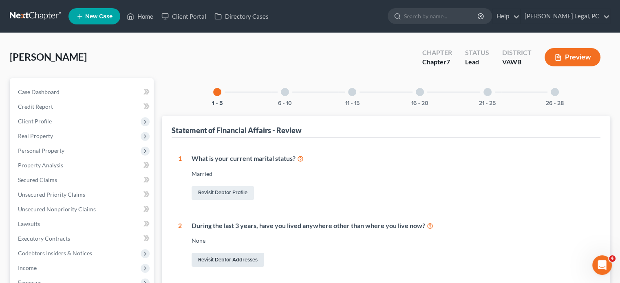
click at [219, 253] on link "Revisit Debtor Addresses" at bounding box center [228, 260] width 73 height 14
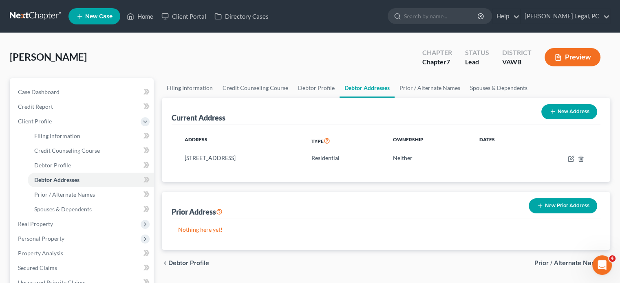
click at [563, 203] on button "New Prior Address" at bounding box center [563, 206] width 68 height 15
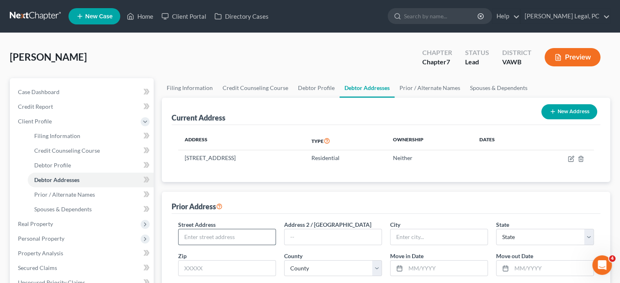
click at [190, 234] on input "text" at bounding box center [227, 237] width 97 height 15
type input "120 Veteran's Dr"
click at [401, 236] on input "text" at bounding box center [439, 237] width 97 height 15
type input "Richands"
click at [590, 235] on select "State [US_STATE] AK AR AZ CA CO CT DE DC [GEOGRAPHIC_DATA] [GEOGRAPHIC_DATA] GU…" at bounding box center [545, 237] width 98 height 16
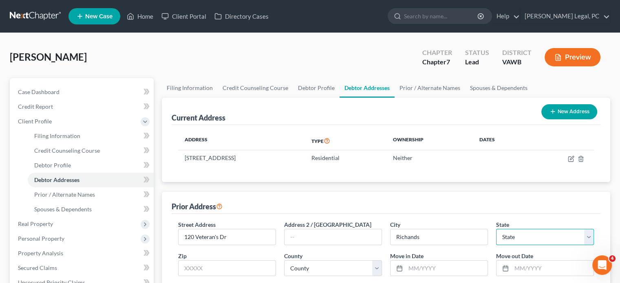
select select "48"
click at [496, 229] on select "State [US_STATE] AK AR AZ CA CO CT DE DC [GEOGRAPHIC_DATA] [GEOGRAPHIC_DATA] GU…" at bounding box center [545, 237] width 98 height 16
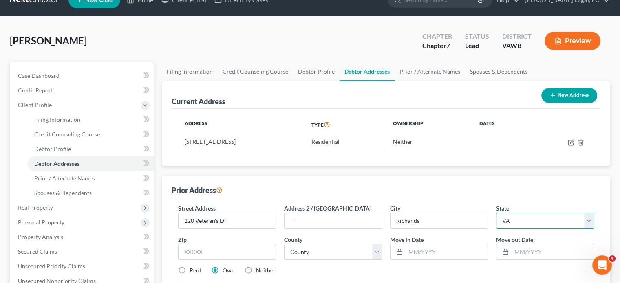
scroll to position [82, 0]
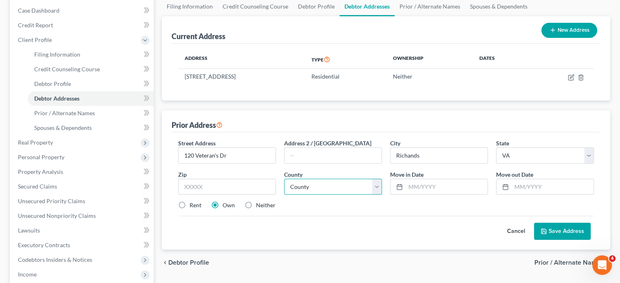
click at [379, 188] on select "County [GEOGRAPHIC_DATA] [GEOGRAPHIC_DATA] [GEOGRAPHIC_DATA] [GEOGRAPHIC_DATA] …" at bounding box center [333, 187] width 98 height 16
select select "123"
click at [284, 179] on select "County [GEOGRAPHIC_DATA] [GEOGRAPHIC_DATA] [GEOGRAPHIC_DATA] [GEOGRAPHIC_DATA] …" at bounding box center [333, 187] width 98 height 16
click at [514, 186] on input "text" at bounding box center [553, 186] width 82 height 15
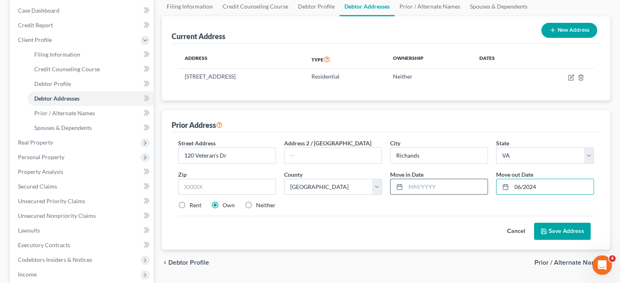
type input "06/2024"
click at [408, 185] on input "text" at bounding box center [447, 186] width 82 height 15
type input "06/2021"
click at [572, 229] on button "Save Address" at bounding box center [562, 231] width 57 height 17
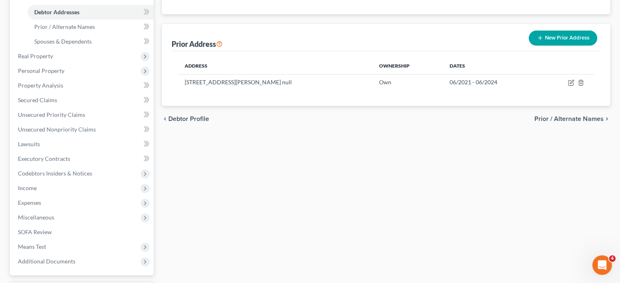
scroll to position [237, 0]
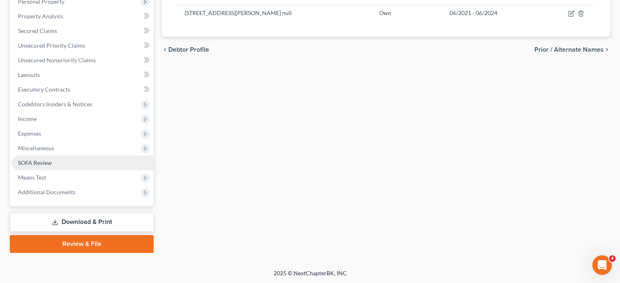
click at [36, 165] on span "SOFA Review" at bounding box center [35, 162] width 34 height 7
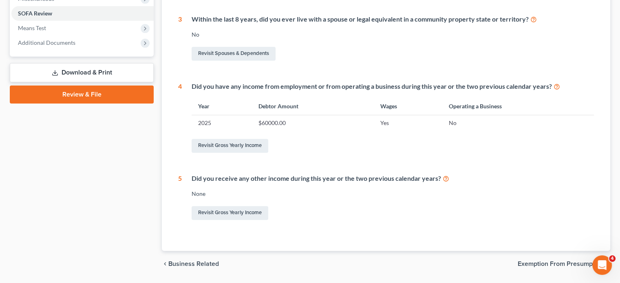
scroll to position [323, 0]
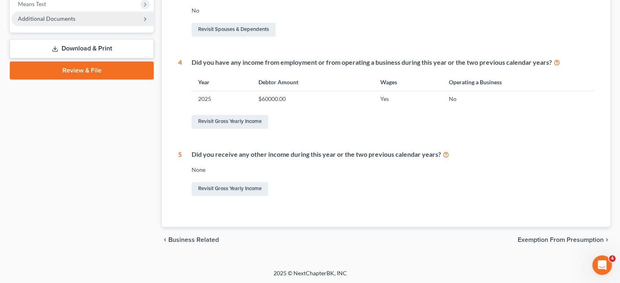
click at [63, 12] on span "Additional Documents" at bounding box center [82, 18] width 142 height 15
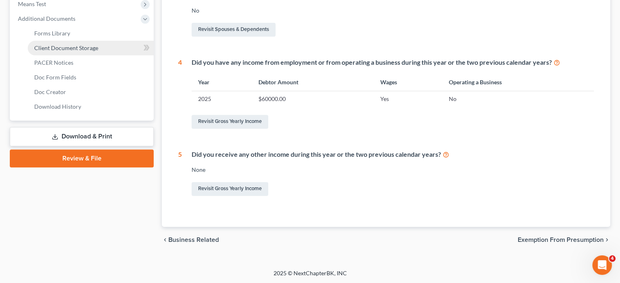
click at [79, 48] on span "Client Document Storage" at bounding box center [66, 47] width 64 height 7
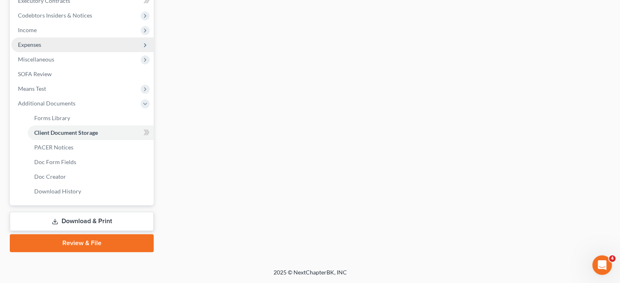
scroll to position [168, 0]
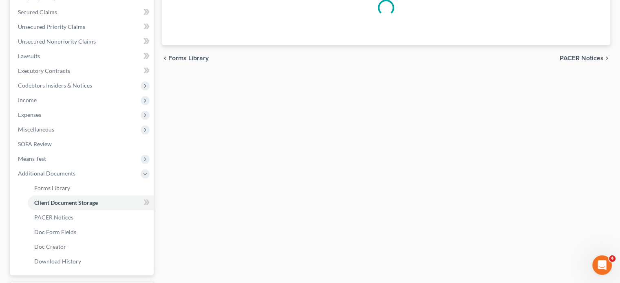
select select "0"
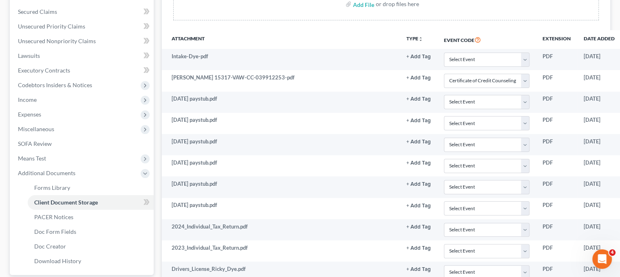
scroll to position [201, 0]
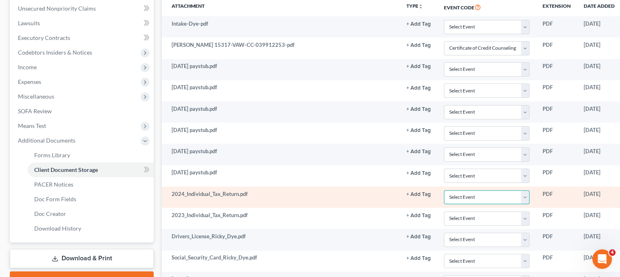
click at [523, 195] on select "Select Event Certificate of Credit Counseling" at bounding box center [487, 197] width 86 height 14
drag, startPoint x: 523, startPoint y: 195, endPoint x: 529, endPoint y: 194, distance: 5.9
click at [523, 195] on select "Select Event Certificate of Credit Counseling" at bounding box center [487, 197] width 86 height 14
click at [551, 192] on td "PDF" at bounding box center [556, 197] width 41 height 21
click at [245, 197] on td "2024_Individual_Tax_Return.pdf" at bounding box center [281, 197] width 238 height 21
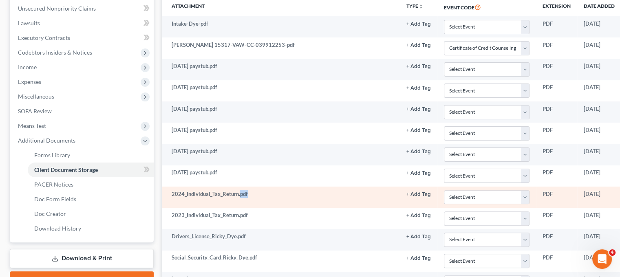
click at [245, 197] on td "2024_Individual_Tax_Return.pdf" at bounding box center [281, 197] width 238 height 21
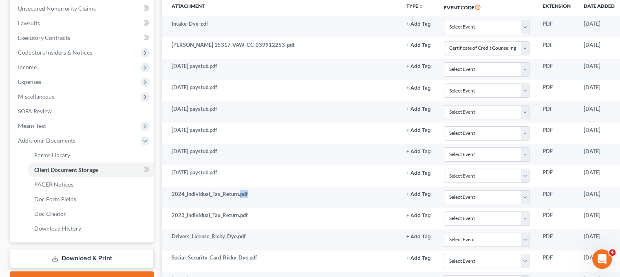
scroll to position [217, 0]
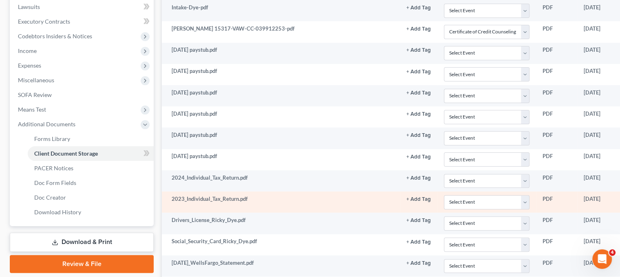
click at [545, 198] on td "PDF" at bounding box center [556, 202] width 41 height 21
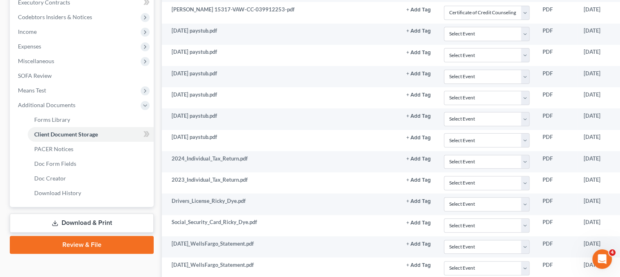
scroll to position [250, 0]
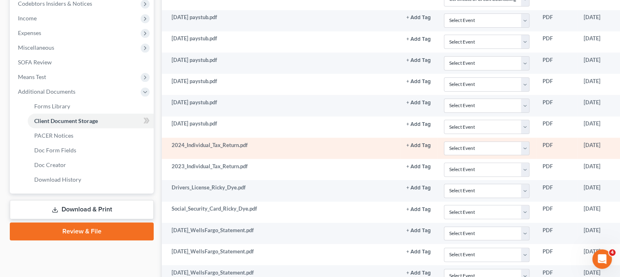
click at [278, 148] on td "2024_Individual_Tax_Return.pdf" at bounding box center [281, 148] width 238 height 21
click at [227, 144] on td "2024_Individual_Tax_Return.pdf" at bounding box center [281, 148] width 238 height 21
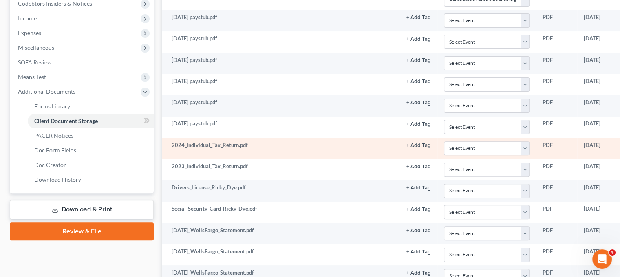
click at [262, 145] on td "2024_Individual_Tax_Return.pdf" at bounding box center [281, 148] width 238 height 21
click at [426, 143] on button "+ Add Tag" at bounding box center [418, 145] width 24 height 5
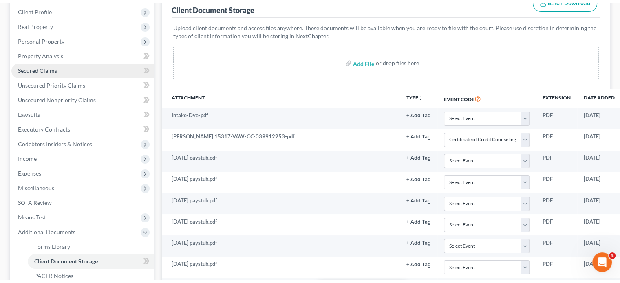
scroll to position [100, 0]
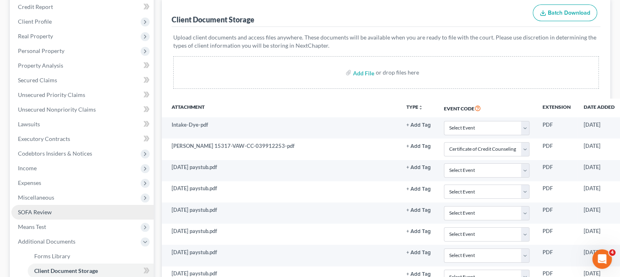
drag, startPoint x: 34, startPoint y: 208, endPoint x: 78, endPoint y: 207, distance: 44.1
click at [34, 209] on span "SOFA Review" at bounding box center [35, 212] width 34 height 7
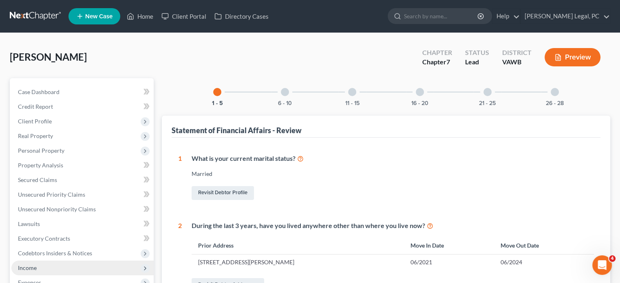
click at [54, 269] on span "Income" at bounding box center [82, 268] width 142 height 15
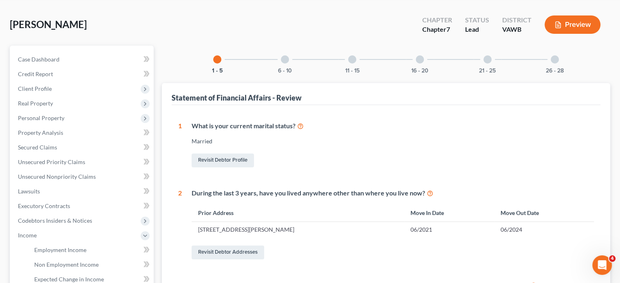
scroll to position [108, 0]
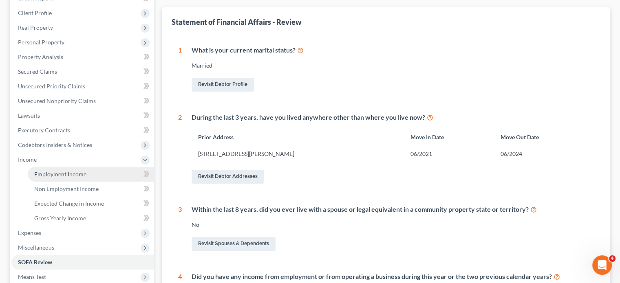
click at [59, 169] on link "Employment Income" at bounding box center [91, 174] width 126 height 15
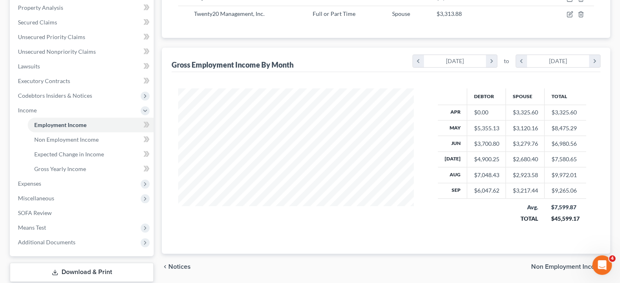
scroll to position [93, 0]
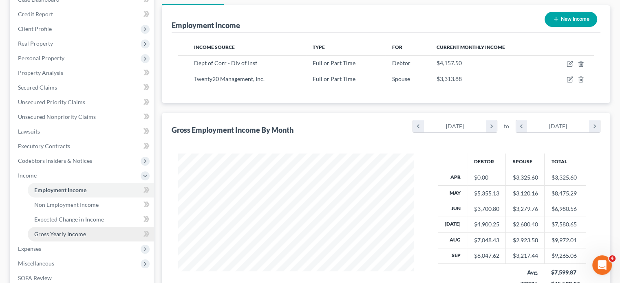
click at [72, 234] on span "Gross Yearly Income" at bounding box center [60, 234] width 52 height 7
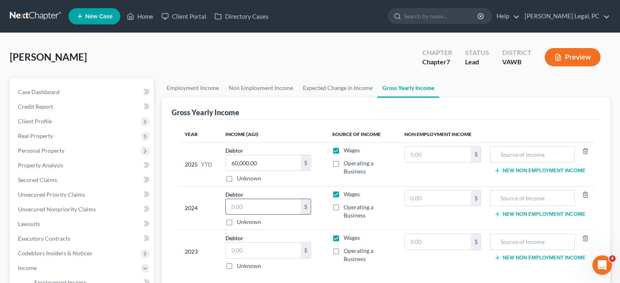
click at [232, 205] on input "text" at bounding box center [263, 206] width 75 height 15
type input "58,000"
click at [231, 255] on input "text" at bounding box center [263, 250] width 75 height 15
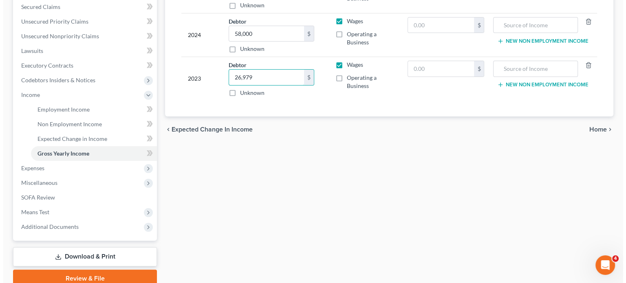
scroll to position [208, 0]
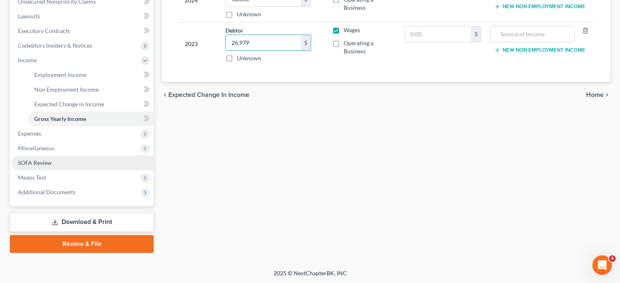
type input "26,979"
click at [33, 159] on link "SOFA Review" at bounding box center [82, 163] width 142 height 15
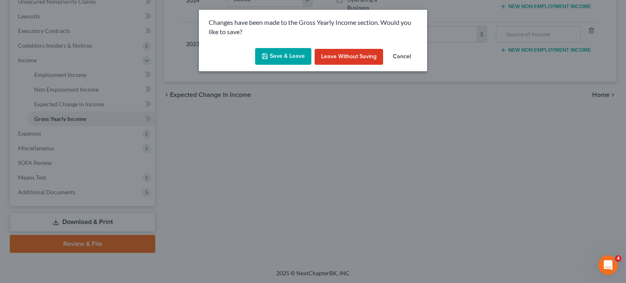
click at [296, 55] on button "Save & Leave" at bounding box center [283, 56] width 56 height 17
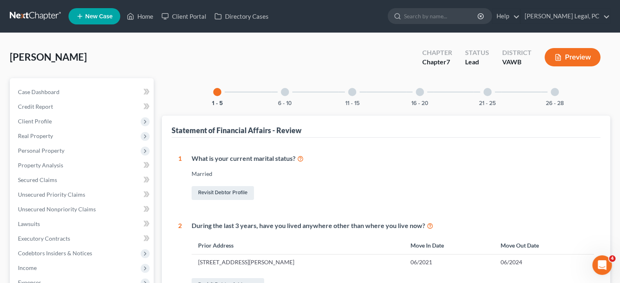
click at [282, 95] on div "6 - 10" at bounding box center [285, 92] width 28 height 28
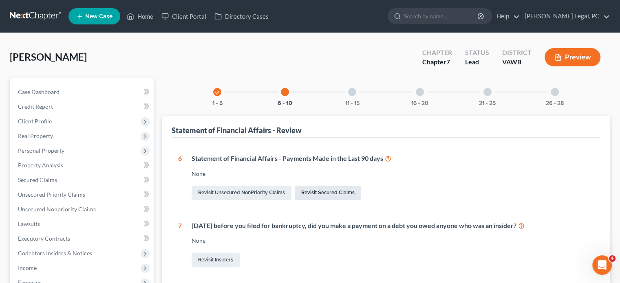
click at [316, 190] on link "Revisit Secured Claims" at bounding box center [328, 193] width 66 height 14
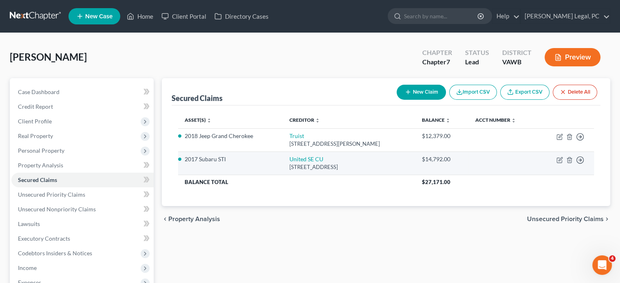
click at [294, 166] on div "[STREET_ADDRESS]" at bounding box center [348, 167] width 119 height 8
click at [559, 158] on icon "button" at bounding box center [560, 160] width 7 height 7
select select "44"
select select "2"
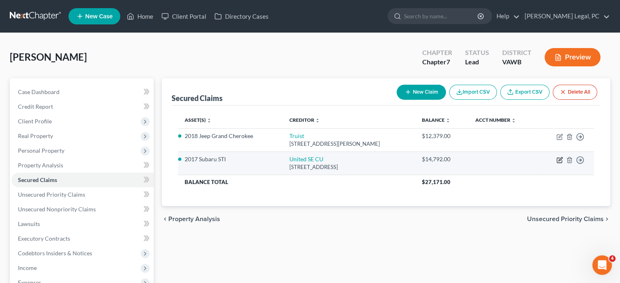
select select "0"
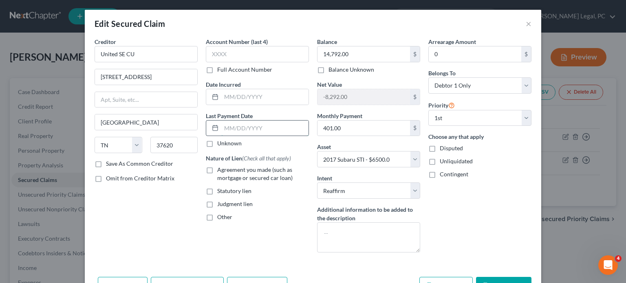
click at [222, 129] on input "text" at bounding box center [264, 128] width 87 height 15
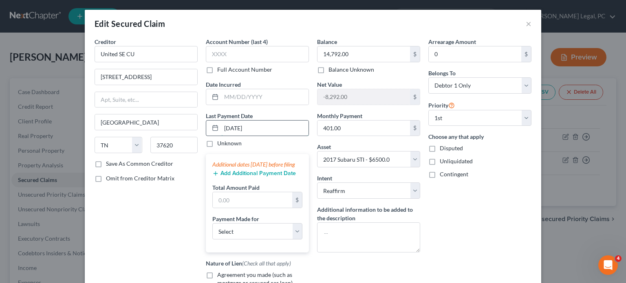
click at [221, 128] on input "[DATE]" at bounding box center [264, 128] width 87 height 15
type input "[DATE]"
click at [214, 208] on input "text" at bounding box center [253, 199] width 80 height 15
type input "1,200.00"
click at [293, 240] on select "Select Car Credit Card Loan Repayment Mortgage Other Suppliers Or Vendors" at bounding box center [257, 231] width 90 height 16
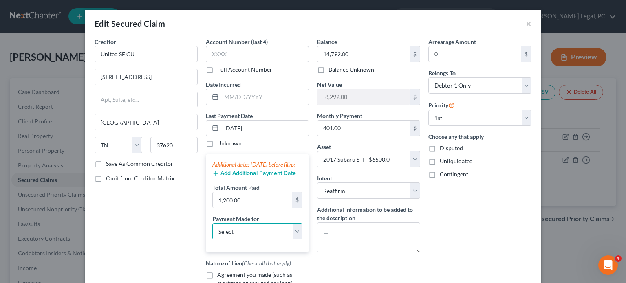
select select "0"
click at [212, 231] on select "Select Car Credit Card Loan Repayment Mortgage Other Suppliers Or Vendors" at bounding box center [257, 231] width 90 height 16
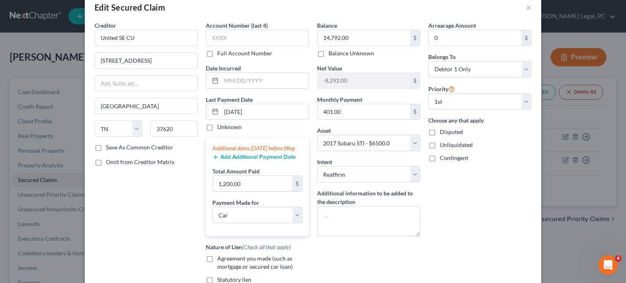
scroll to position [60, 0]
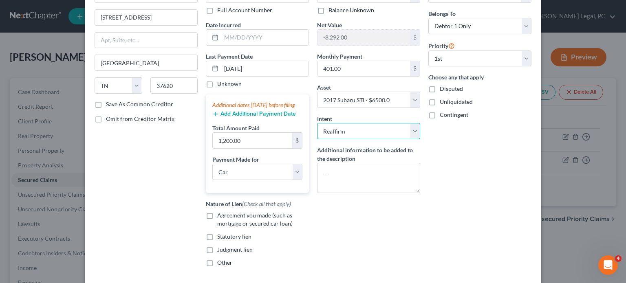
click at [413, 130] on select "Select Surrender Redeem Reaffirm Avoid Other" at bounding box center [368, 131] width 103 height 16
select select "1"
click at [317, 123] on select "Select Surrender Redeem Reaffirm Avoid Other" at bounding box center [368, 131] width 103 height 16
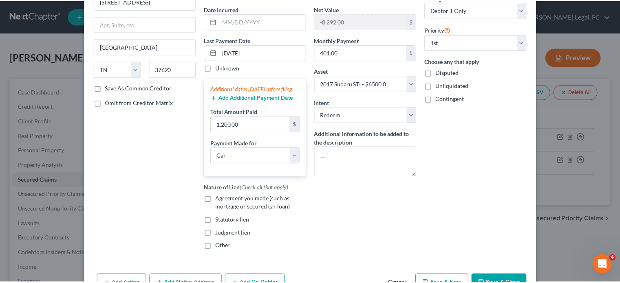
scroll to position [132, 0]
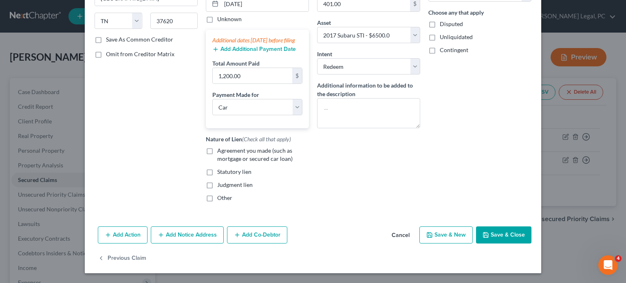
click at [505, 231] on button "Save & Close" at bounding box center [503, 235] width 55 height 17
select select
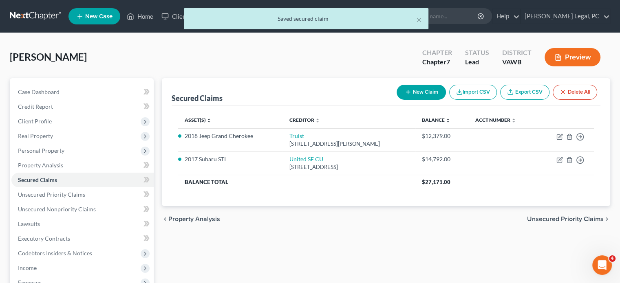
scroll to position [149, 0]
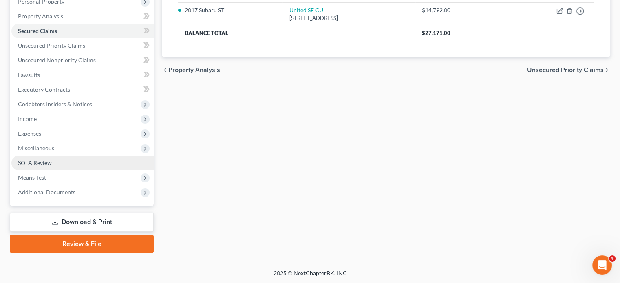
click at [39, 164] on span "SOFA Review" at bounding box center [35, 162] width 34 height 7
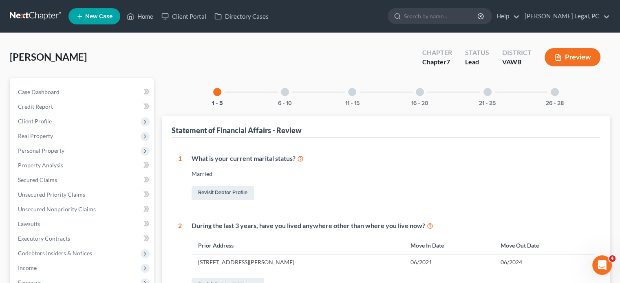
click at [282, 93] on div at bounding box center [285, 92] width 8 height 8
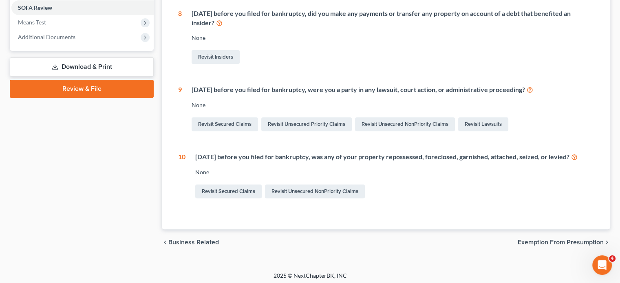
scroll to position [57, 0]
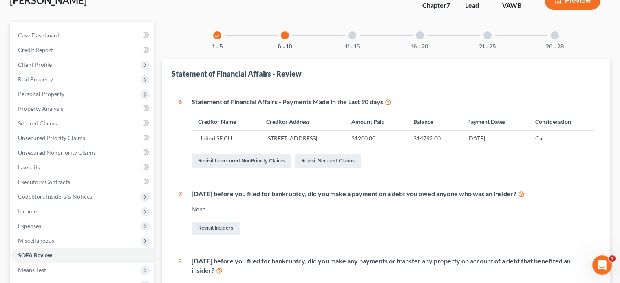
click at [350, 34] on div at bounding box center [352, 35] width 8 height 8
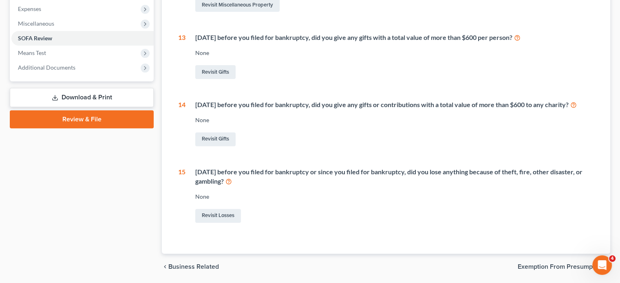
scroll to position [26, 0]
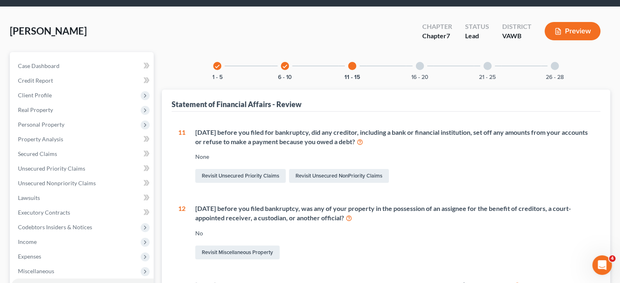
click at [422, 66] on div at bounding box center [420, 66] width 8 height 8
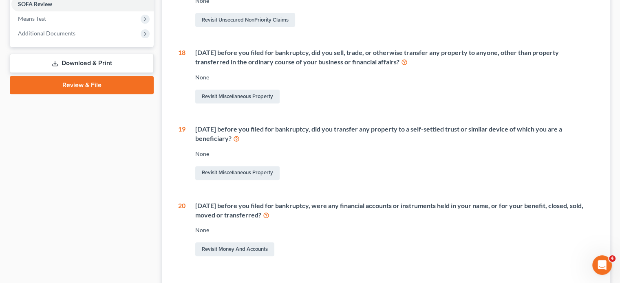
scroll to position [60, 0]
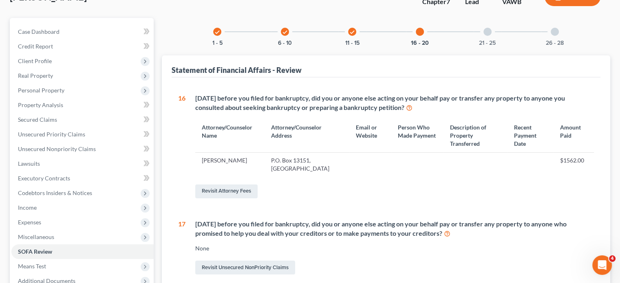
click at [487, 29] on div at bounding box center [488, 32] width 8 height 8
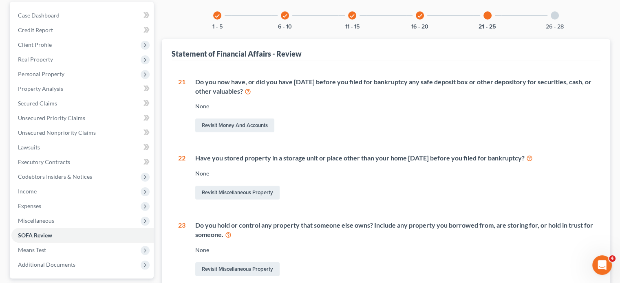
scroll to position [109, 0]
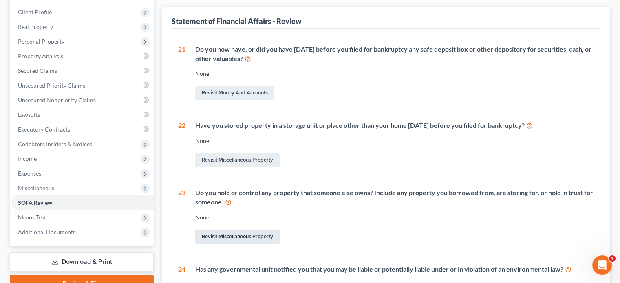
click at [237, 232] on link "Revisit Miscellaneous Property" at bounding box center [237, 237] width 84 height 14
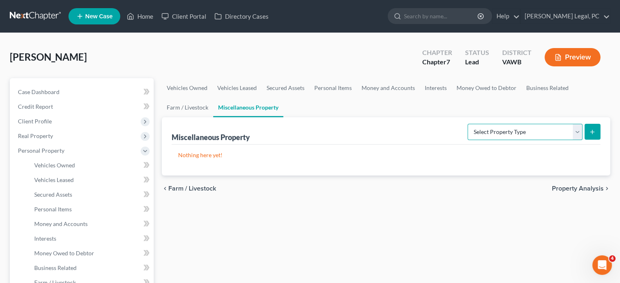
click at [575, 134] on select "Select Property Type Assigned for Creditor Benefit [DATE] Holding for Another N…" at bounding box center [525, 132] width 115 height 16
select select "holding_for_another"
click at [468, 124] on select "Select Property Type Assigned for Creditor Benefit [DATE] Holding for Another N…" at bounding box center [525, 132] width 115 height 16
click at [591, 129] on icon "submit" at bounding box center [592, 132] width 7 height 7
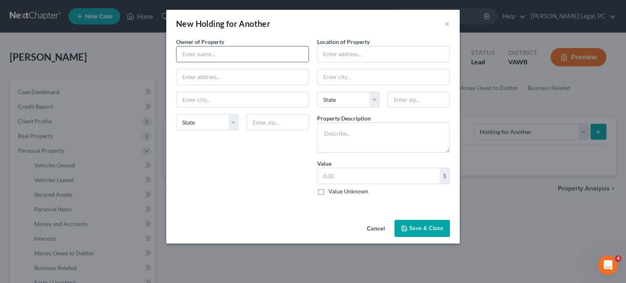
click at [183, 54] on input "text" at bounding box center [243, 53] width 132 height 15
type input "[PERSON_NAME]"
click at [325, 51] on input "text" at bounding box center [384, 53] width 132 height 15
click at [227, 79] on input "text" at bounding box center [243, 76] width 132 height 15
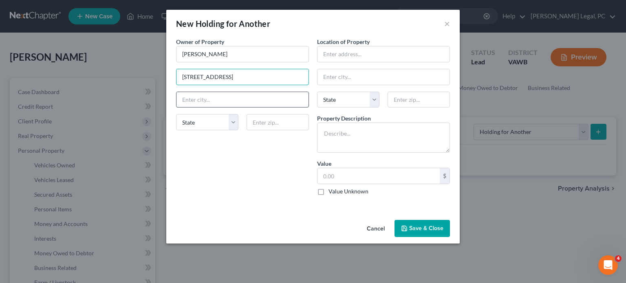
type input "[STREET_ADDRESS]"
click at [192, 99] on input "text" at bounding box center [243, 99] width 132 height 15
type input "Pounding Mill"
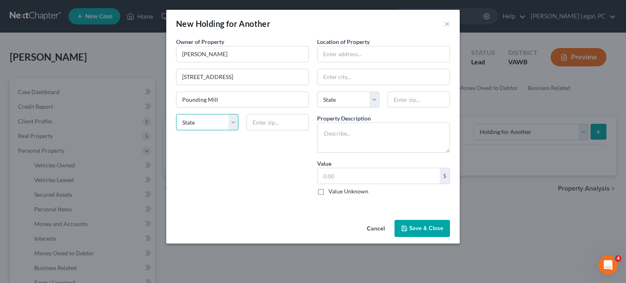
click at [232, 120] on select "State [US_STATE] AK AR AZ CA CO CT DE DC [GEOGRAPHIC_DATA] [GEOGRAPHIC_DATA] GU…" at bounding box center [207, 122] width 62 height 16
select select "48"
click at [176, 114] on select "State [US_STATE] AK AR AZ CA CO CT DE DC [GEOGRAPHIC_DATA] [GEOGRAPHIC_DATA] GU…" at bounding box center [207, 122] width 62 height 16
click at [324, 131] on textarea at bounding box center [383, 138] width 133 height 30
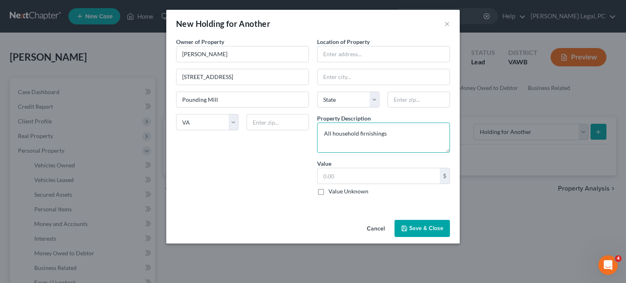
click at [361, 133] on textarea "All household firnishings" at bounding box center [383, 138] width 133 height 30
click at [365, 136] on textarea "All household fuirnishings" at bounding box center [383, 138] width 133 height 30
type textarea "All household furnishings"
click at [444, 176] on div "$" at bounding box center [445, 175] width 10 height 15
click at [322, 175] on input "text" at bounding box center [379, 175] width 122 height 15
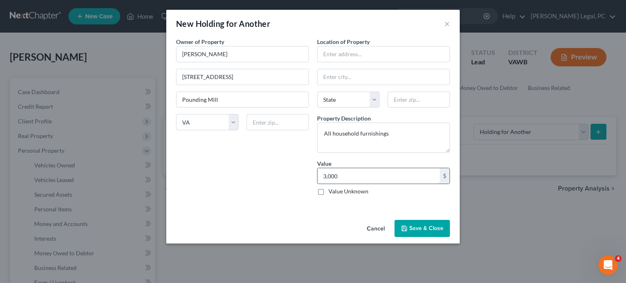
type input "3,000"
click at [414, 226] on button "Save & Close" at bounding box center [422, 228] width 55 height 17
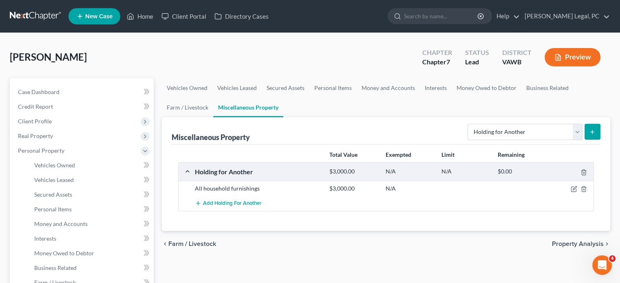
click at [593, 132] on icon "submit" at bounding box center [592, 132] width 7 height 7
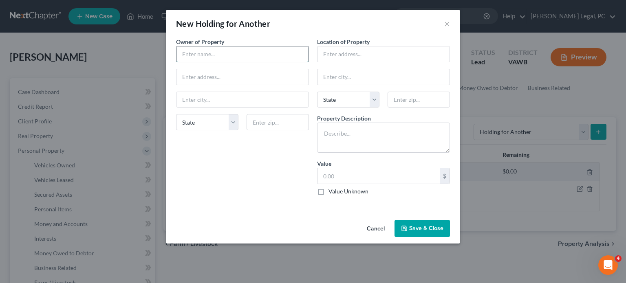
click at [200, 56] on input "text" at bounding box center [243, 53] width 132 height 15
type input "Commonwealth of [US_STATE]"
click at [348, 58] on input "text" at bounding box center [384, 53] width 132 height 15
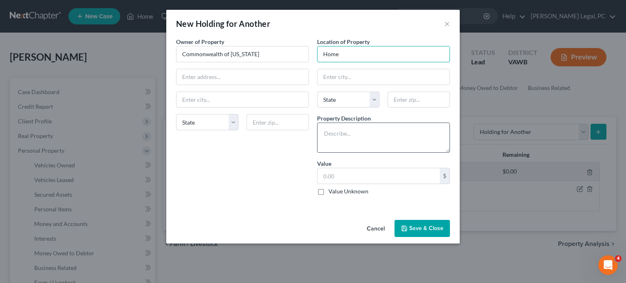
type input "Home"
click at [333, 130] on textarea at bounding box center [383, 138] width 133 height 30
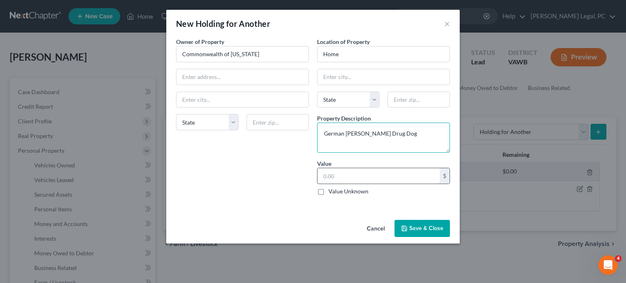
type textarea "German [PERSON_NAME] Drug Dog"
click at [336, 172] on input "text" at bounding box center [379, 175] width 122 height 15
type input "15,000"
click at [420, 225] on button "Save & Close" at bounding box center [422, 228] width 55 height 17
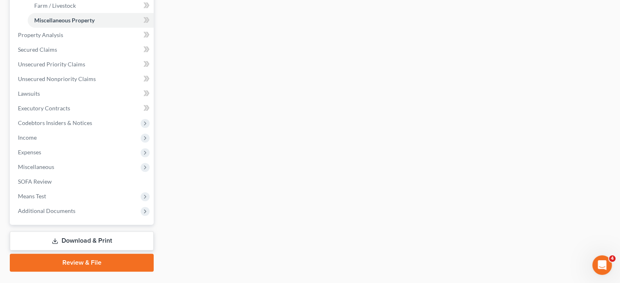
scroll to position [283, 0]
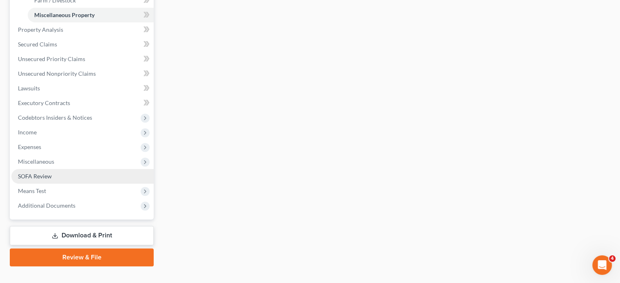
drag, startPoint x: 45, startPoint y: 175, endPoint x: 95, endPoint y: 178, distance: 50.3
click at [45, 175] on span "SOFA Review" at bounding box center [35, 176] width 34 height 7
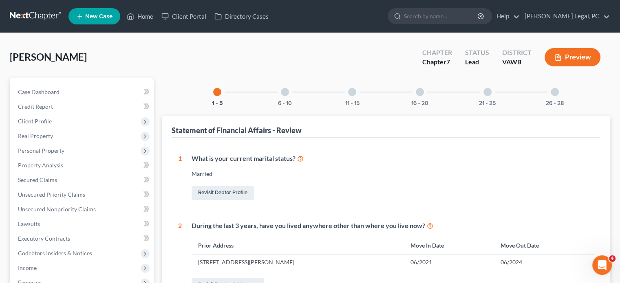
click at [486, 95] on div at bounding box center [488, 92] width 8 height 8
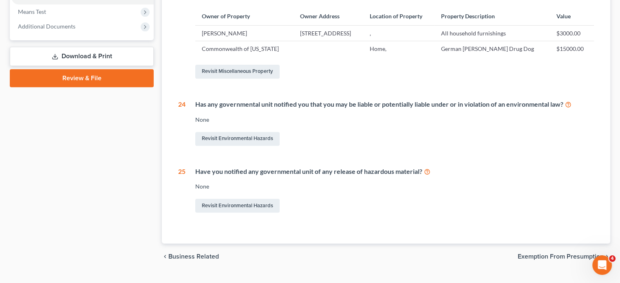
scroll to position [67, 0]
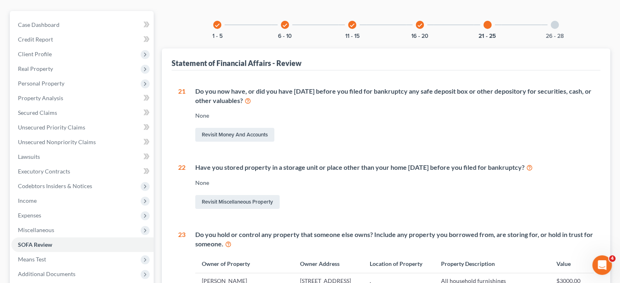
click at [557, 22] on div at bounding box center [555, 25] width 8 height 8
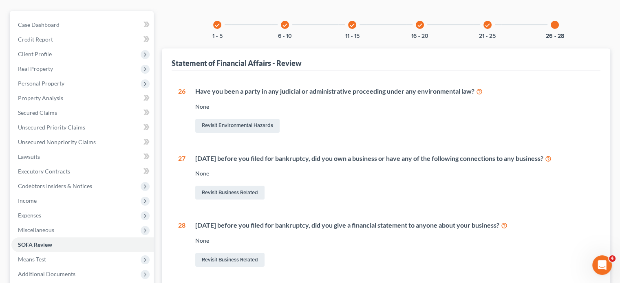
scroll to position [149, 0]
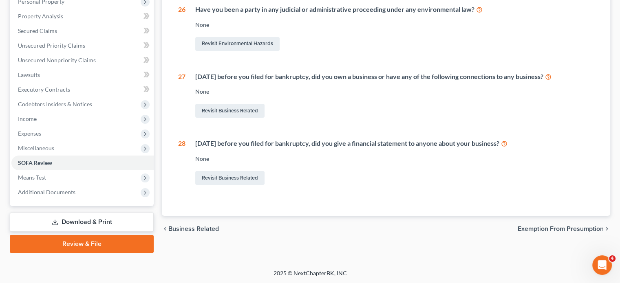
click at [86, 220] on link "Download & Print" at bounding box center [82, 222] width 144 height 19
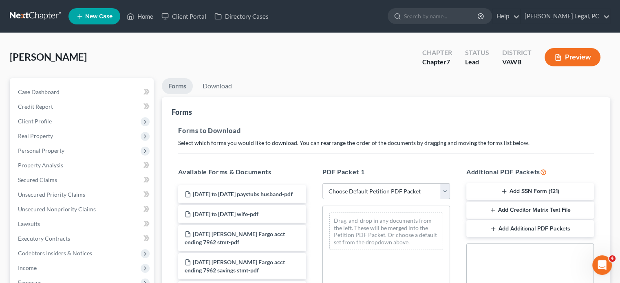
click at [446, 191] on select "Choose Default Petition PDF Packet Complete Bankruptcy Petition (all forms and …" at bounding box center [386, 191] width 128 height 16
select select "0"
click at [322, 183] on select "Choose Default Petition PDF Packet Complete Bankruptcy Petition (all forms and …" at bounding box center [386, 191] width 128 height 16
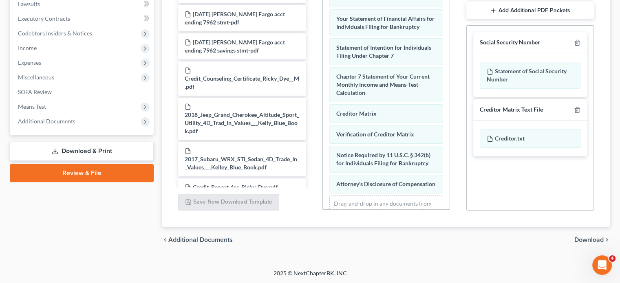
scroll to position [304, 0]
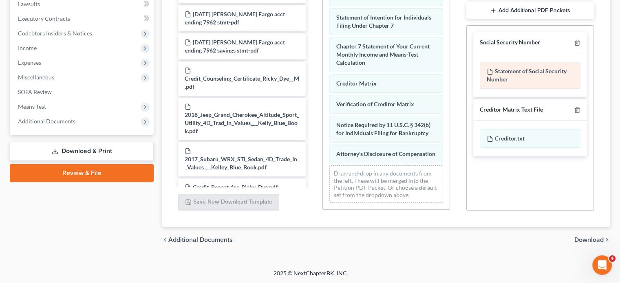
click at [508, 70] on div "Statement of Social Security Number" at bounding box center [530, 75] width 101 height 27
click at [528, 70] on div "Statement of Social Security Number" at bounding box center [530, 75] width 101 height 27
click at [588, 237] on span "Download" at bounding box center [588, 240] width 29 height 7
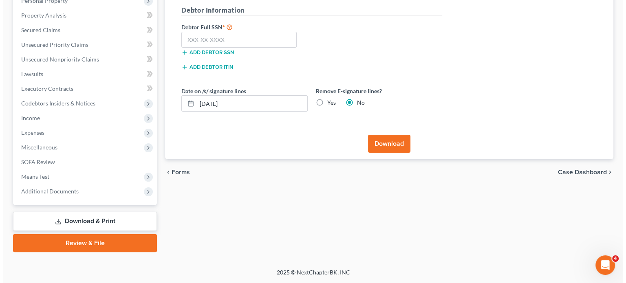
scroll to position [149, 0]
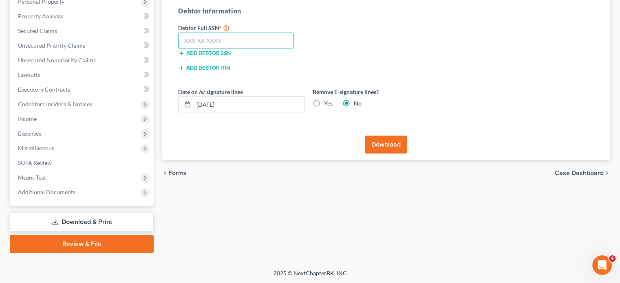
click at [188, 44] on input "text" at bounding box center [235, 41] width 115 height 16
type input "229-81-5043"
click at [391, 146] on button "Download" at bounding box center [386, 145] width 42 height 18
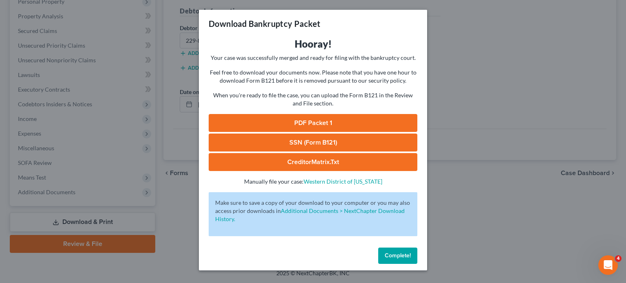
click at [296, 142] on link "SSN (Form B121)" at bounding box center [313, 143] width 209 height 18
click at [314, 121] on link "PDF Packet 1" at bounding box center [313, 123] width 209 height 18
